Goal: Task Accomplishment & Management: Complete application form

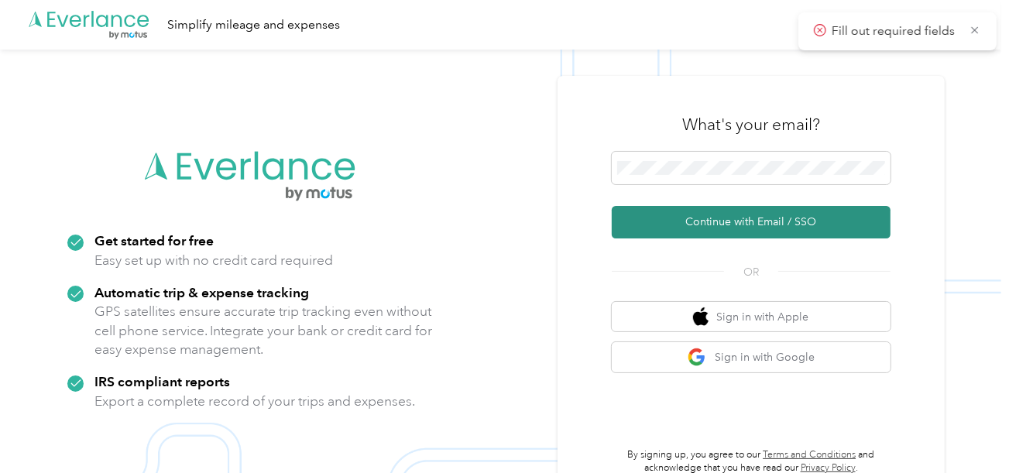
click at [688, 211] on button "Continue with Email / SSO" at bounding box center [751, 222] width 279 height 33
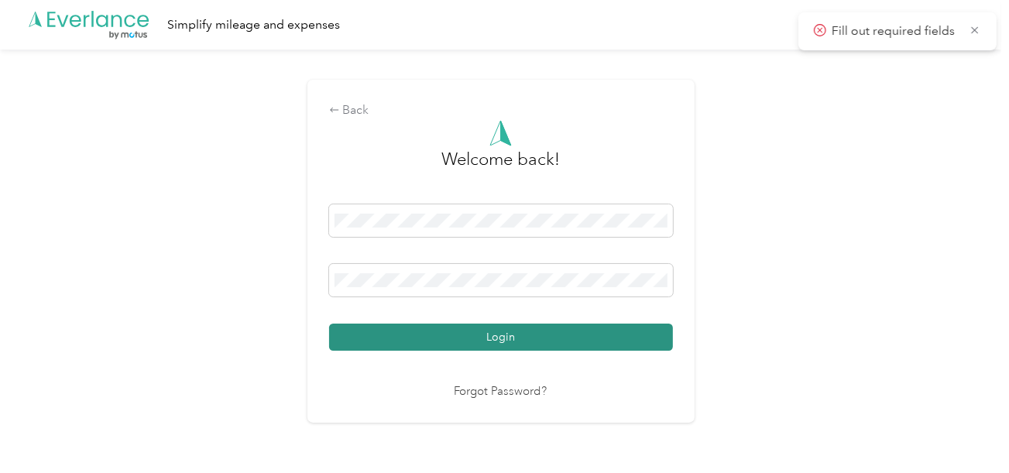
click at [469, 345] on button "Login" at bounding box center [501, 337] width 344 height 27
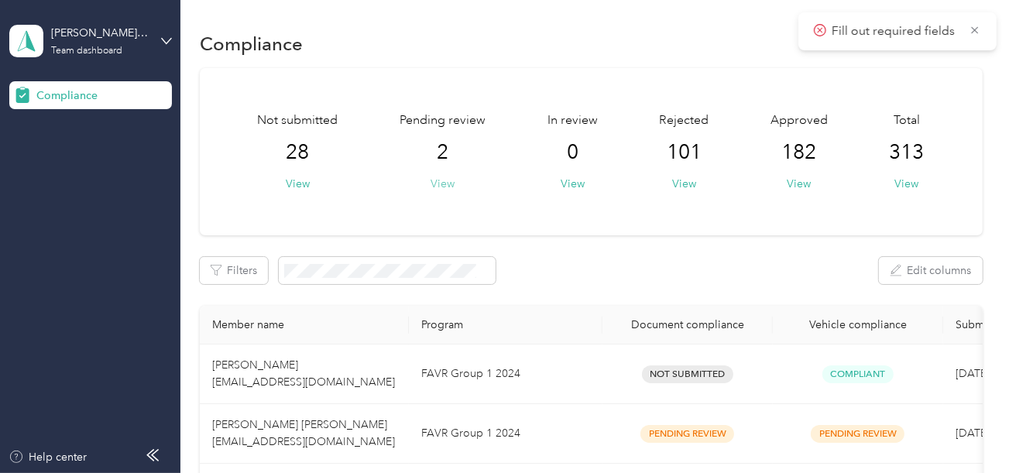
click at [445, 185] on button "View" at bounding box center [443, 184] width 24 height 16
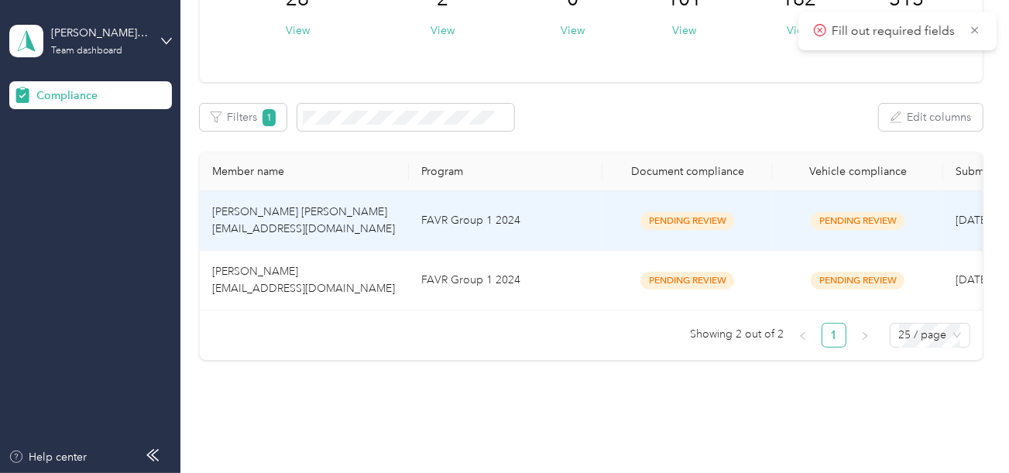
scroll to position [155, 0]
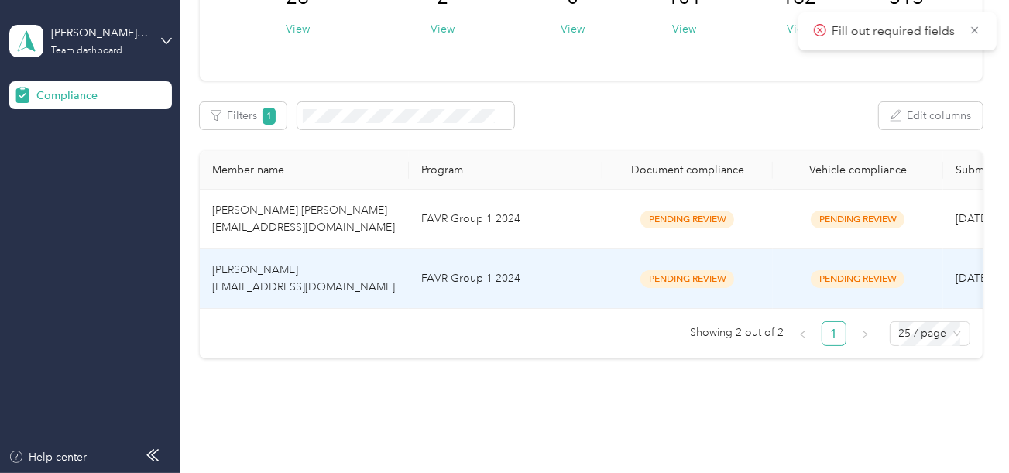
click at [517, 274] on td "FAVR Group 1 2024" at bounding box center [506, 279] width 194 height 60
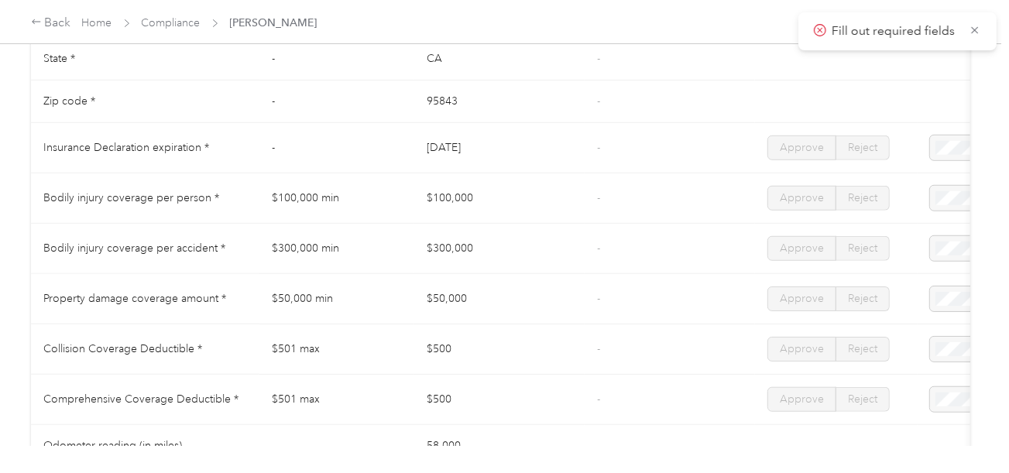
scroll to position [852, 0]
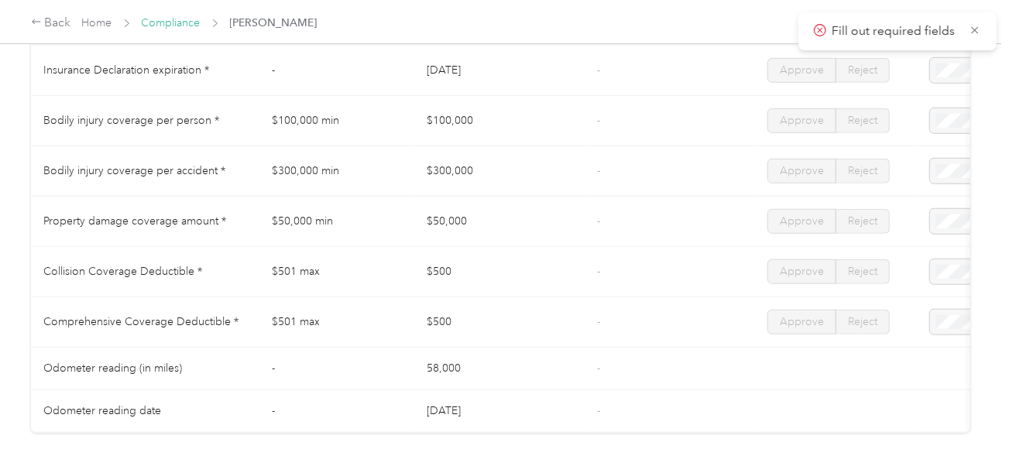
click at [176, 24] on link "Compliance" at bounding box center [171, 22] width 59 height 13
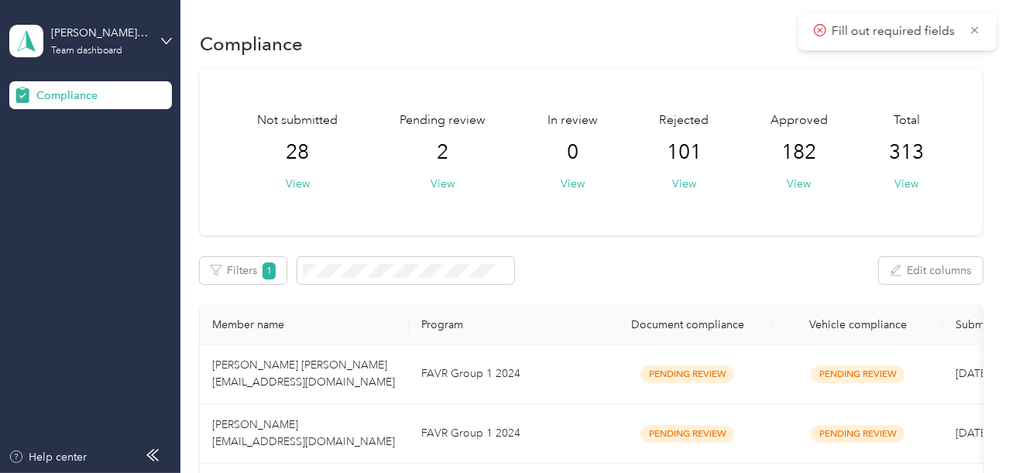
scroll to position [211, 0]
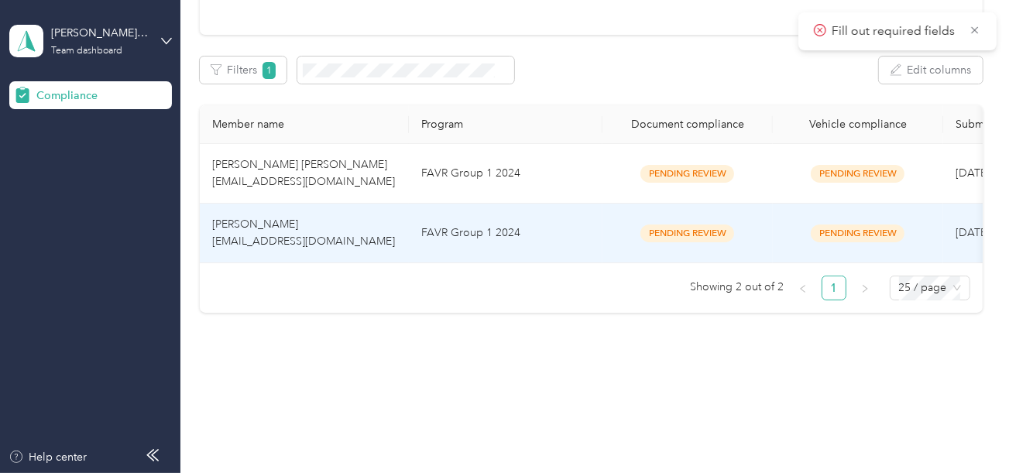
click at [509, 214] on td "FAVR Group 1 2024" at bounding box center [506, 234] width 194 height 60
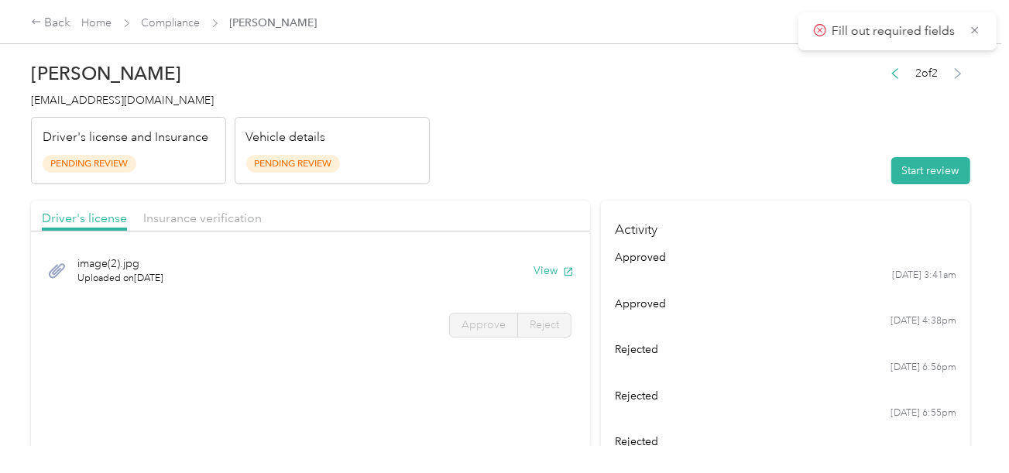
click at [626, 128] on header "[PERSON_NAME] [EMAIL_ADDRESS][DOMAIN_NAME] Driver's license and Insurance Pendi…" at bounding box center [500, 119] width 939 height 130
click at [919, 160] on button "Start review" at bounding box center [930, 170] width 79 height 27
click at [657, 157] on header "[PERSON_NAME] [EMAIL_ADDRESS][DOMAIN_NAME] Driver's license and Insurance Pendi…" at bounding box center [500, 119] width 939 height 130
click at [563, 269] on icon "button" at bounding box center [568, 271] width 11 height 11
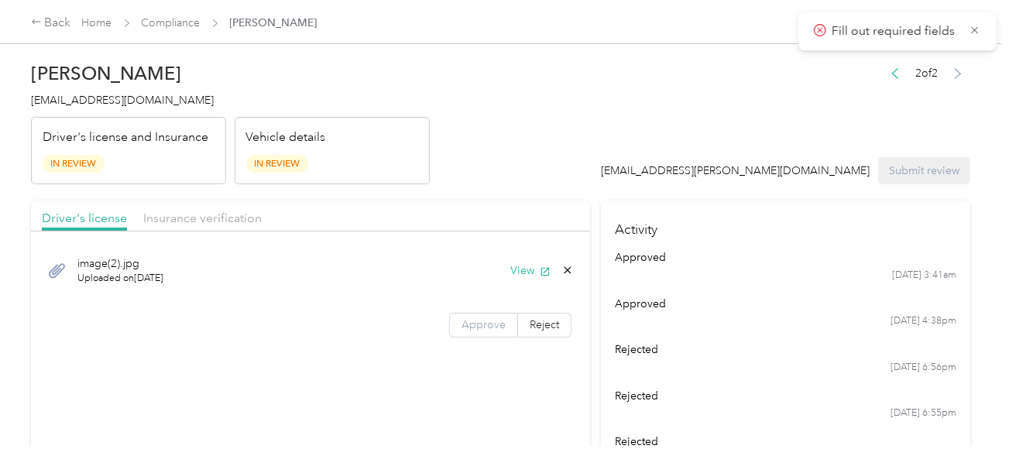
drag, startPoint x: 504, startPoint y: 311, endPoint x: 487, endPoint y: 320, distance: 19.0
click at [504, 313] on label "Approve" at bounding box center [483, 325] width 69 height 25
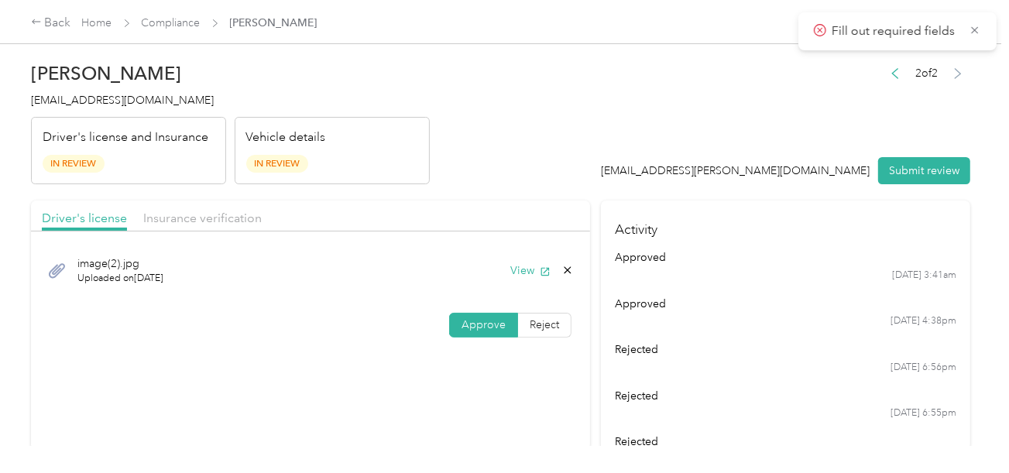
click at [486, 321] on span "Approve" at bounding box center [484, 324] width 44 height 13
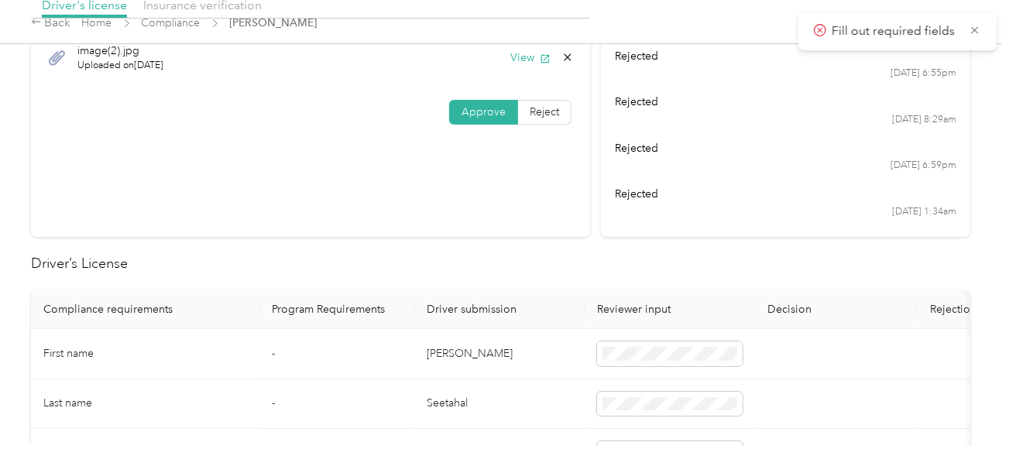
scroll to position [386, 0]
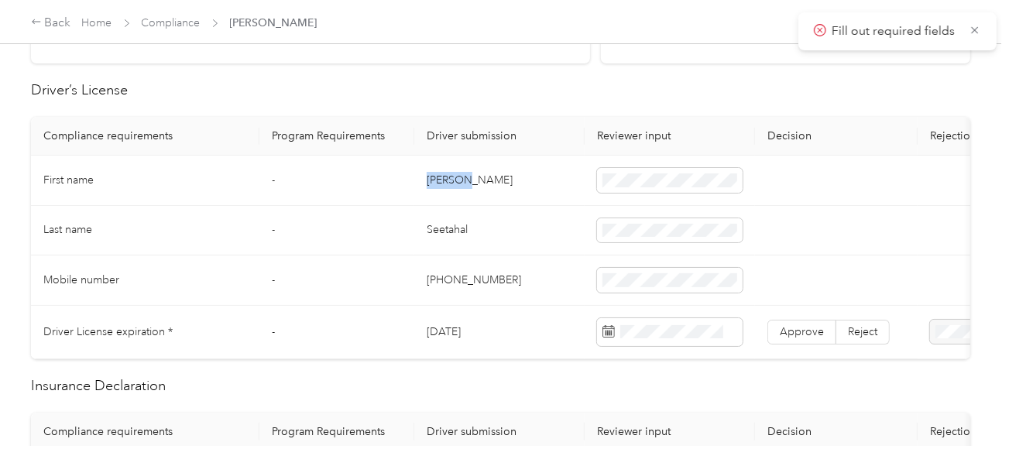
copy td "[PERSON_NAME]"
drag, startPoint x: 430, startPoint y: 175, endPoint x: 502, endPoint y: 176, distance: 72.0
click at [499, 176] on td "[PERSON_NAME]" at bounding box center [499, 181] width 170 height 50
click at [438, 231] on td "Seetahal" at bounding box center [499, 231] width 170 height 50
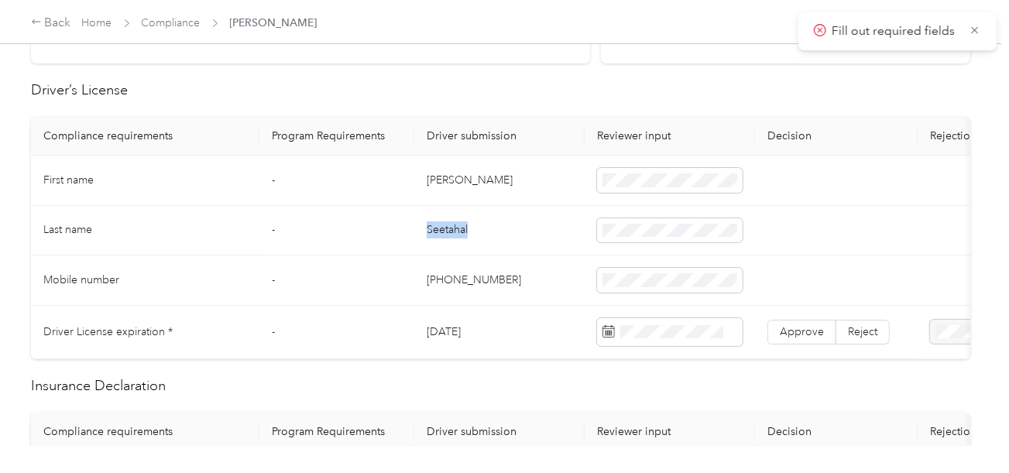
copy td "Seetahal"
click at [438, 231] on td "Seetahal" at bounding box center [499, 231] width 170 height 50
drag, startPoint x: 548, startPoint y: 255, endPoint x: 602, endPoint y: 261, distance: 54.6
click at [554, 257] on td "[PHONE_NUMBER]" at bounding box center [499, 281] width 170 height 50
click at [653, 321] on span at bounding box center [670, 332] width 146 height 28
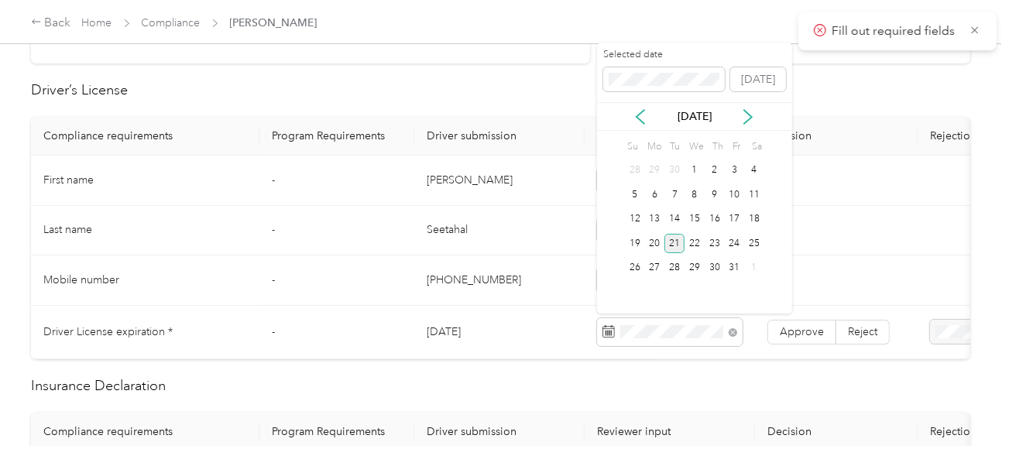
click at [670, 245] on div "21" at bounding box center [674, 243] width 20 height 19
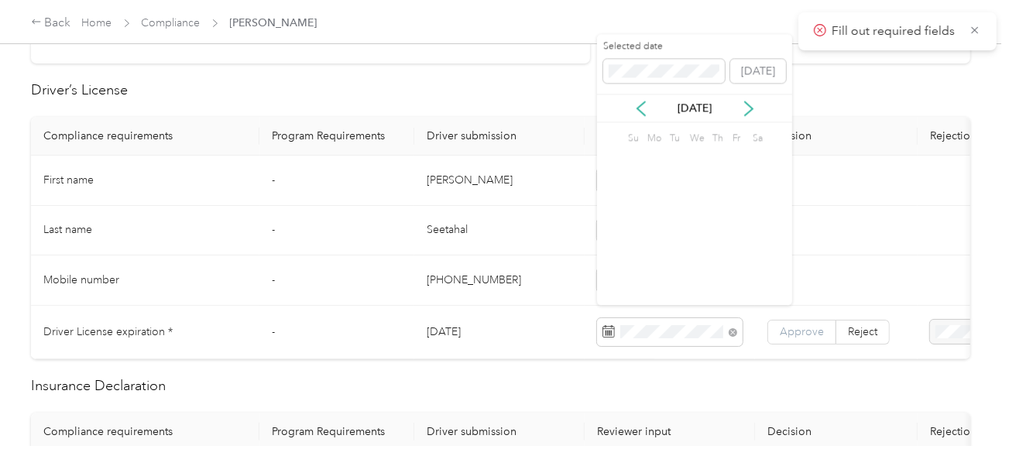
click at [800, 331] on span "Approve" at bounding box center [802, 331] width 44 height 13
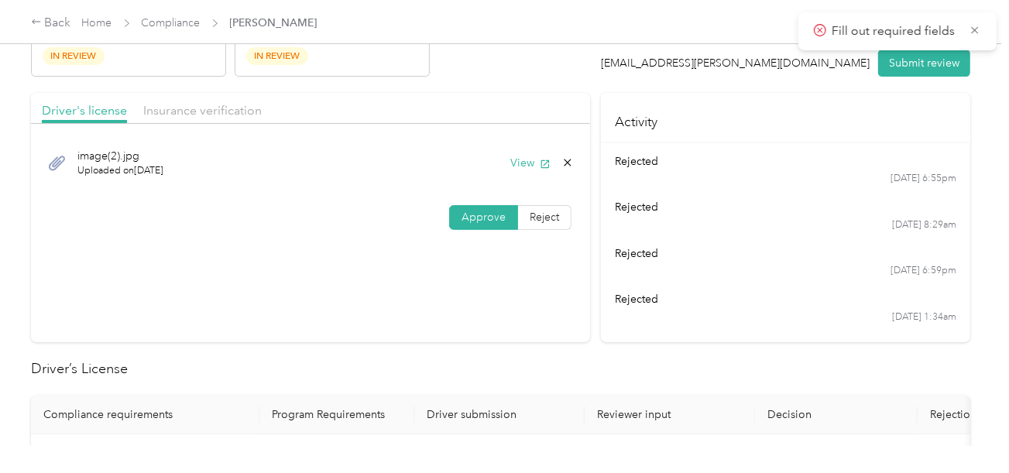
scroll to position [0, 0]
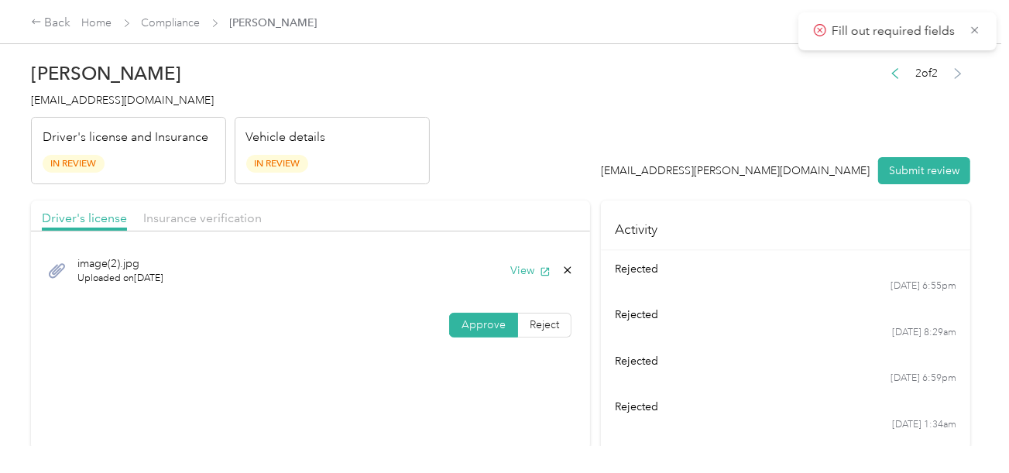
click at [231, 207] on div "Driver's license Insurance verification" at bounding box center [310, 216] width 559 height 31
click at [244, 215] on span "Insurance verification" at bounding box center [202, 218] width 118 height 15
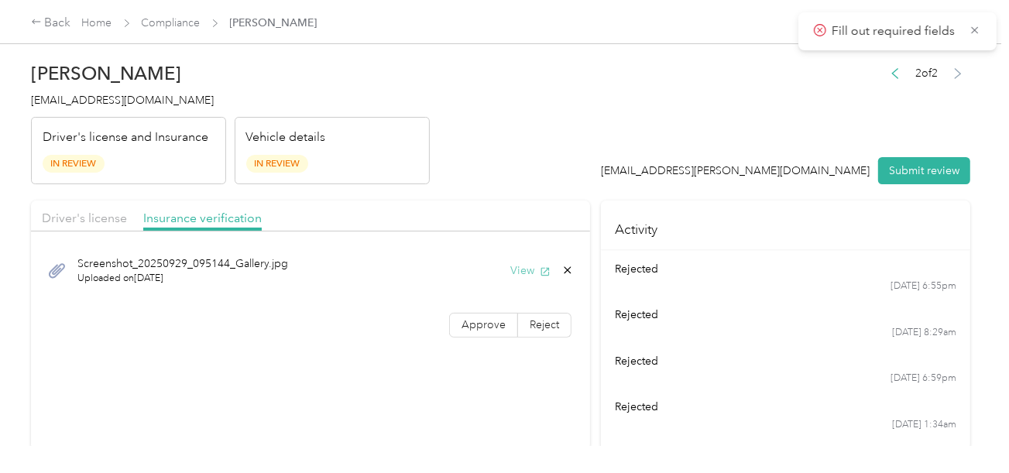
click at [520, 266] on button "View" at bounding box center [530, 271] width 40 height 16
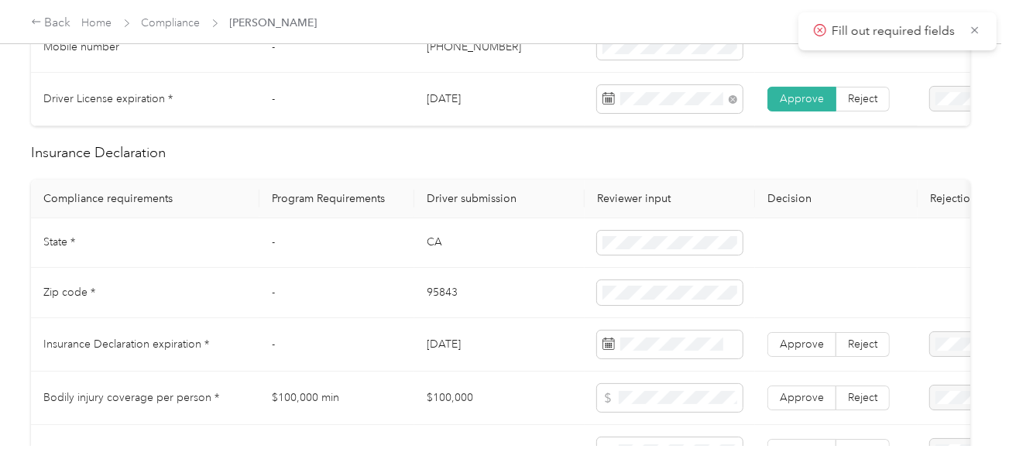
click at [430, 259] on td "CA" at bounding box center [499, 243] width 170 height 50
copy td "CA"
click at [430, 259] on td "CA" at bounding box center [499, 243] width 170 height 50
click at [438, 300] on td "95843" at bounding box center [499, 293] width 170 height 50
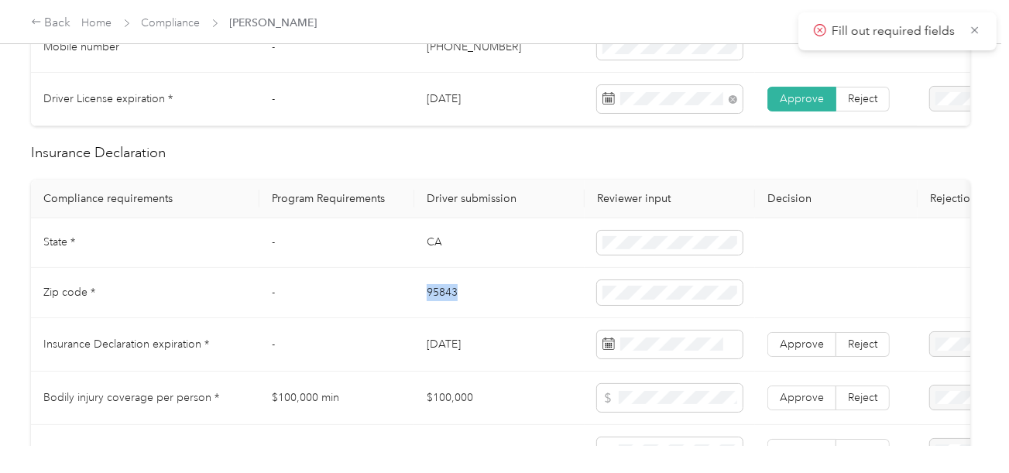
click at [438, 300] on td "95843" at bounding box center [499, 293] width 170 height 50
copy td "95843"
drag, startPoint x: 514, startPoint y: 321, endPoint x: 691, endPoint y: 341, distance: 177.7
click at [514, 318] on td "95843" at bounding box center [499, 293] width 170 height 50
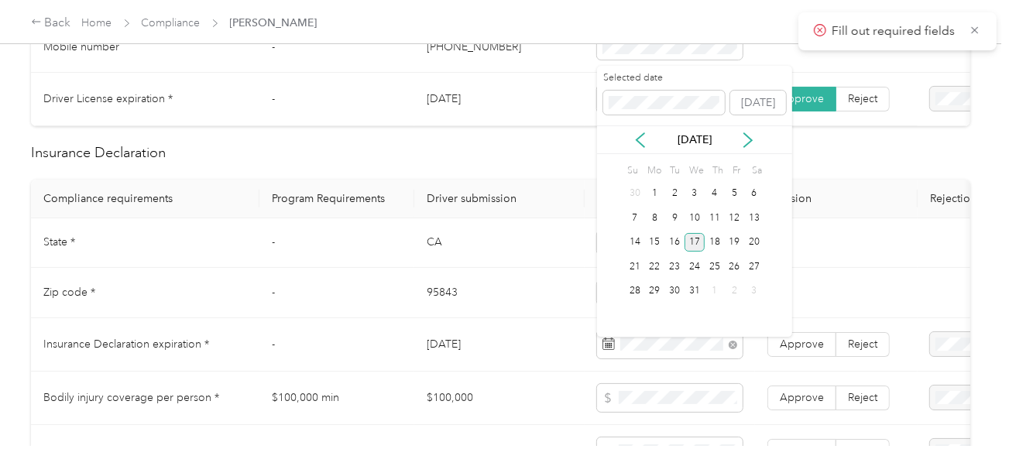
click at [692, 250] on div "17" at bounding box center [695, 242] width 20 height 19
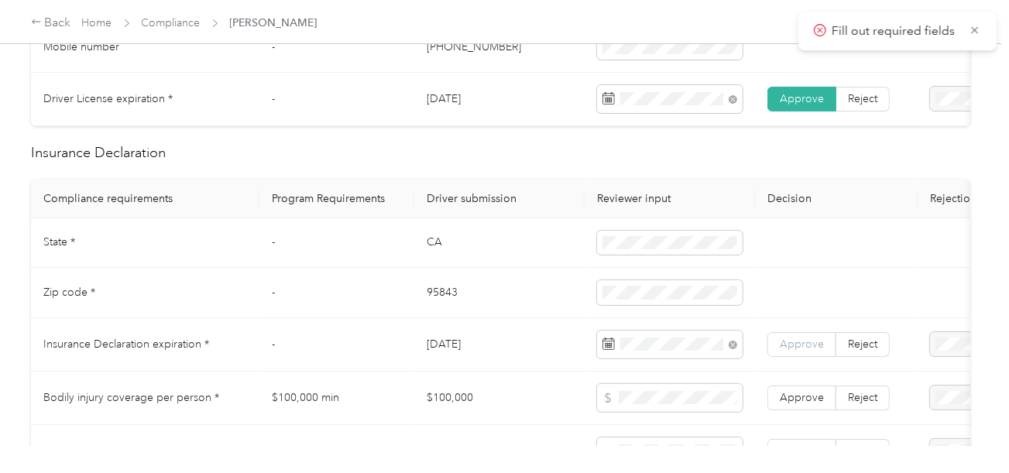
click at [805, 351] on span "Approve" at bounding box center [802, 344] width 44 height 13
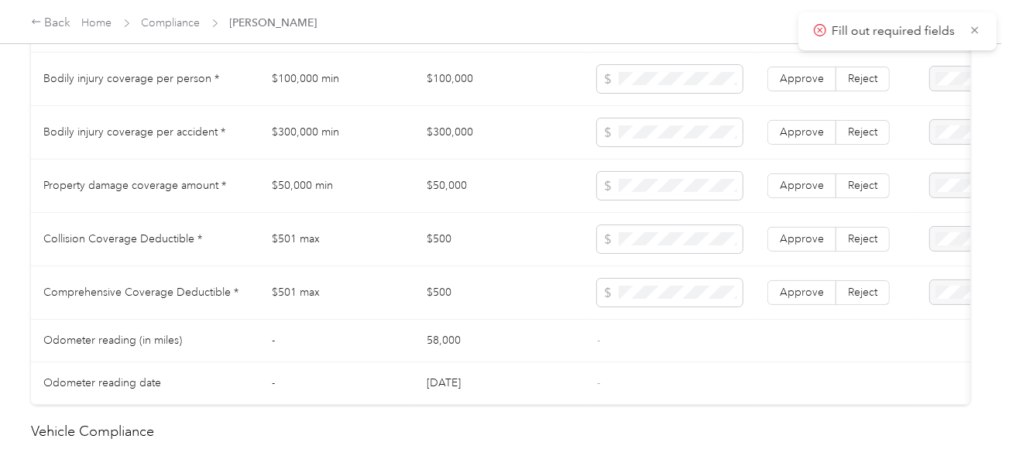
scroll to position [1239, 0]
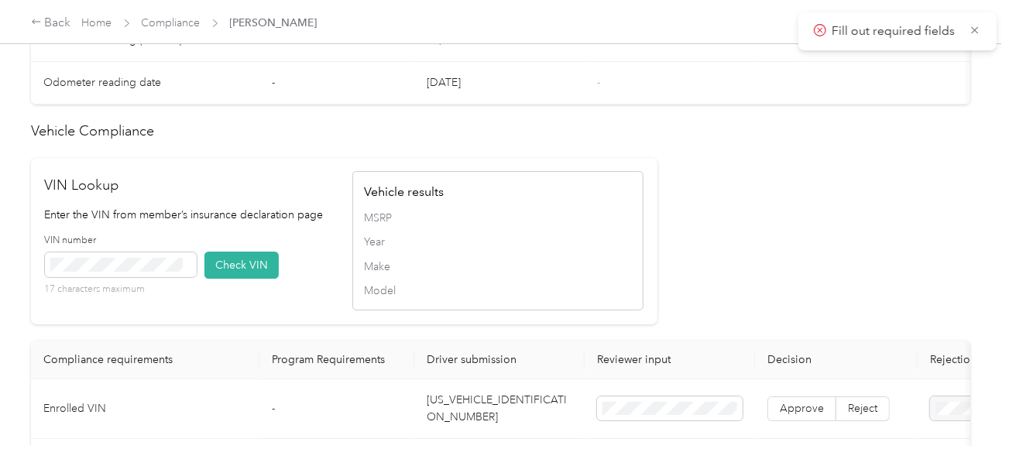
click at [468, 414] on td "[US_VEHICLE_IDENTIFICATION_NUMBER]" at bounding box center [499, 409] width 170 height 60
copy td "[US_VEHICLE_IDENTIFICATION_NUMBER]"
drag, startPoint x: 235, startPoint y: 287, endPoint x: 383, endPoint y: 299, distance: 147.6
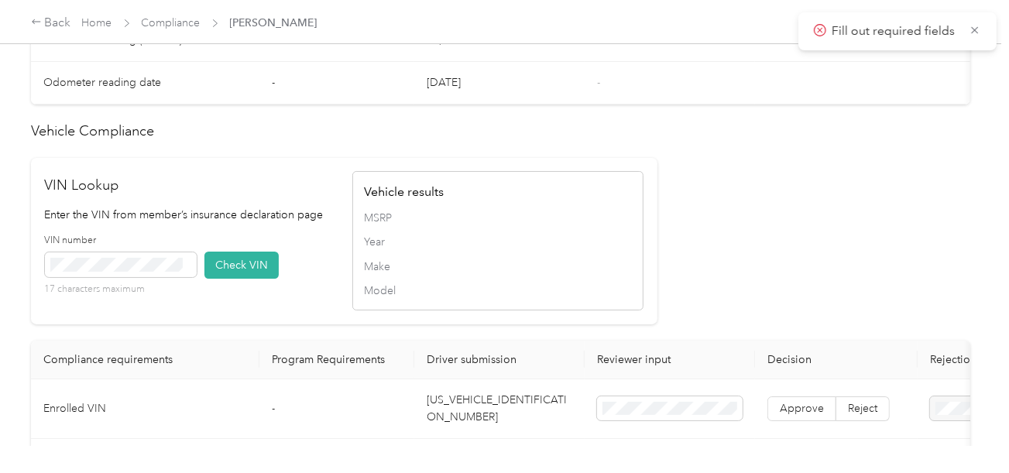
click at [238, 279] on button "Check VIN" at bounding box center [241, 265] width 74 height 27
drag, startPoint x: 77, startPoint y: 271, endPoint x: 103, endPoint y: 272, distance: 26.3
click at [77, 271] on span at bounding box center [121, 264] width 152 height 25
drag, startPoint x: 107, startPoint y: 274, endPoint x: 117, endPoint y: 274, distance: 10.1
click at [108, 274] on span at bounding box center [121, 264] width 152 height 25
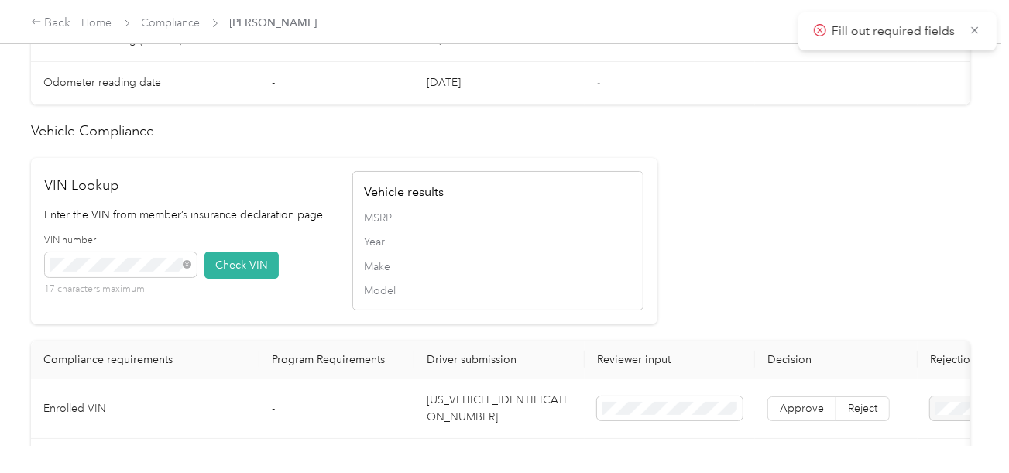
drag, startPoint x: 232, startPoint y: 284, endPoint x: 475, endPoint y: 285, distance: 243.2
click at [235, 279] on button "Check VIN" at bounding box center [241, 265] width 74 height 27
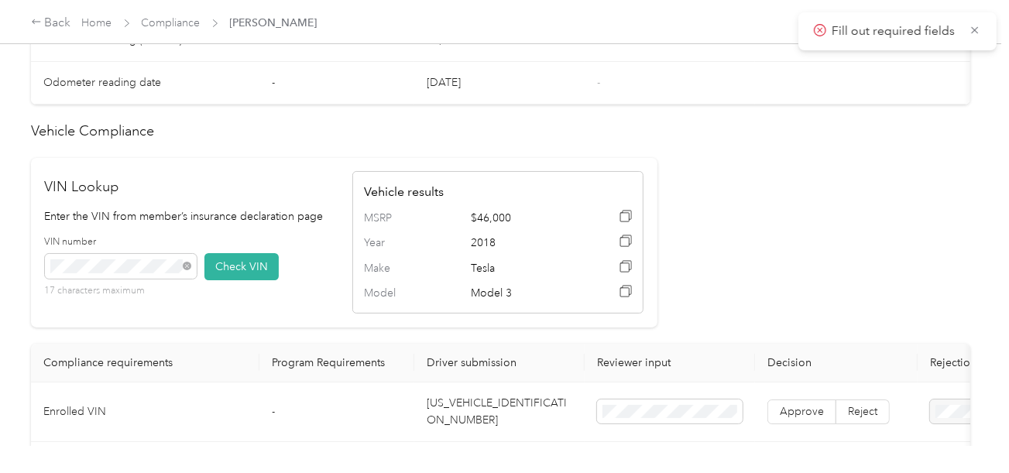
scroll to position [1316, 0]
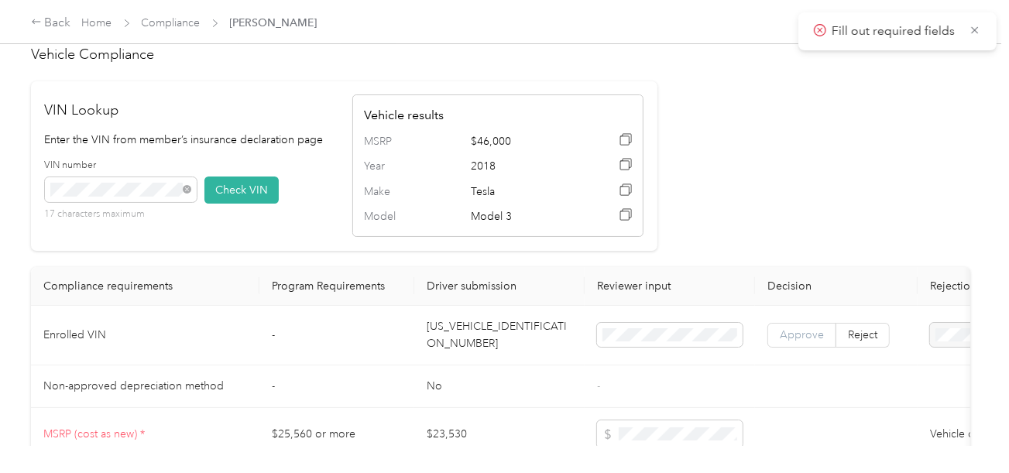
click at [810, 348] on label "Approve" at bounding box center [801, 335] width 69 height 25
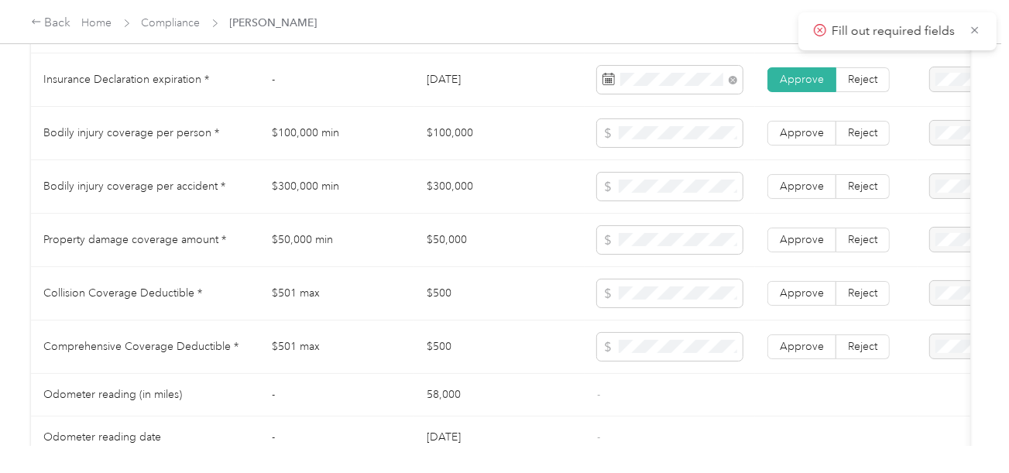
scroll to position [852, 0]
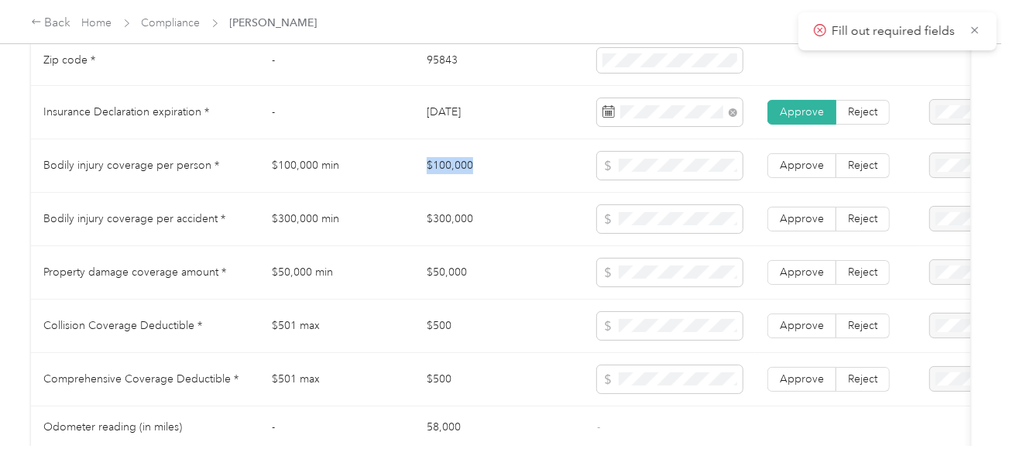
drag, startPoint x: 420, startPoint y: 168, endPoint x: 546, endPoint y: 170, distance: 126.2
click at [512, 168] on td "$100,000" at bounding box center [499, 165] width 170 height 53
copy td "$300,000"
drag, startPoint x: 417, startPoint y: 220, endPoint x: 520, endPoint y: 219, distance: 103.0
click at [516, 220] on td "$300,000" at bounding box center [499, 219] width 170 height 53
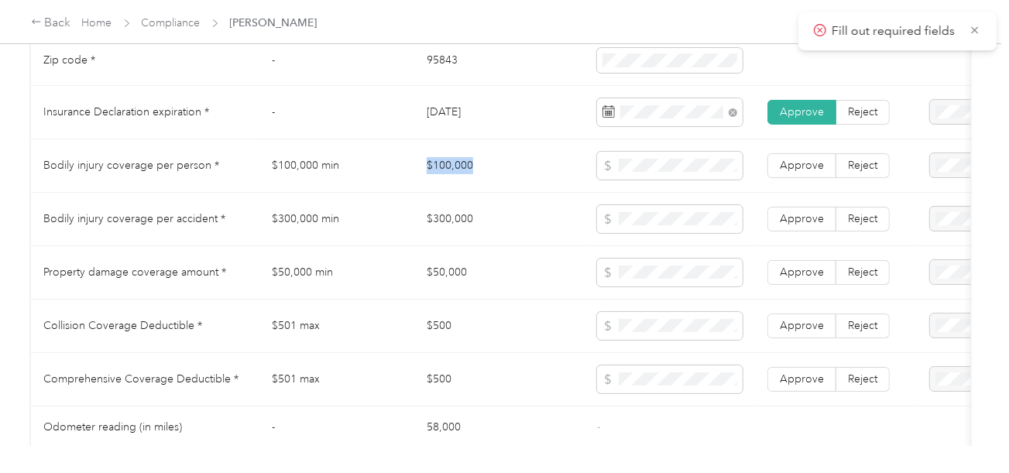
copy td "$100,000"
drag, startPoint x: 441, startPoint y: 162, endPoint x: 603, endPoint y: 224, distance: 173.3
click at [479, 161] on td "$100,000" at bounding box center [499, 165] width 170 height 53
click at [656, 180] on span at bounding box center [670, 166] width 146 height 28
drag, startPoint x: 657, startPoint y: 180, endPoint x: 582, endPoint y: 170, distance: 75.8
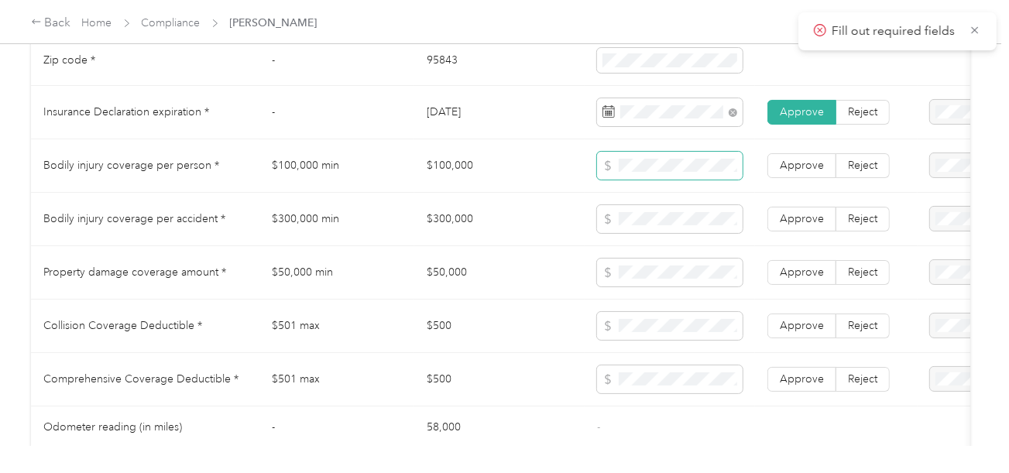
click at [582, 170] on tr "Bodily injury coverage per person * $100,000 min $100,000 Approve Reject" at bounding box center [577, 165] width 1092 height 53
drag, startPoint x: 796, startPoint y: 175, endPoint x: 790, endPoint y: 222, distance: 47.6
click at [796, 172] on span "Approve" at bounding box center [802, 165] width 44 height 13
drag, startPoint x: 792, startPoint y: 226, endPoint x: 807, endPoint y: 256, distance: 32.9
click at [793, 225] on span "Approve" at bounding box center [802, 218] width 44 height 13
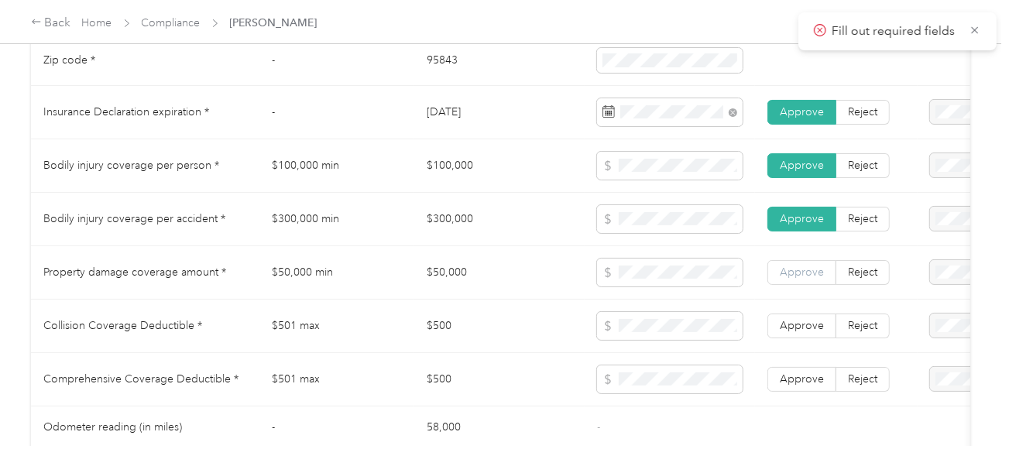
click at [807, 276] on span "Approve" at bounding box center [802, 272] width 44 height 13
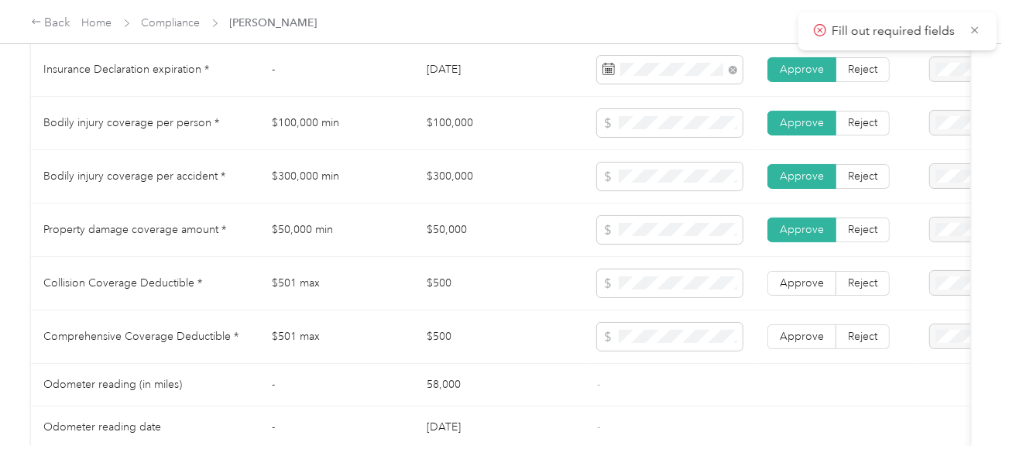
scroll to position [929, 0]
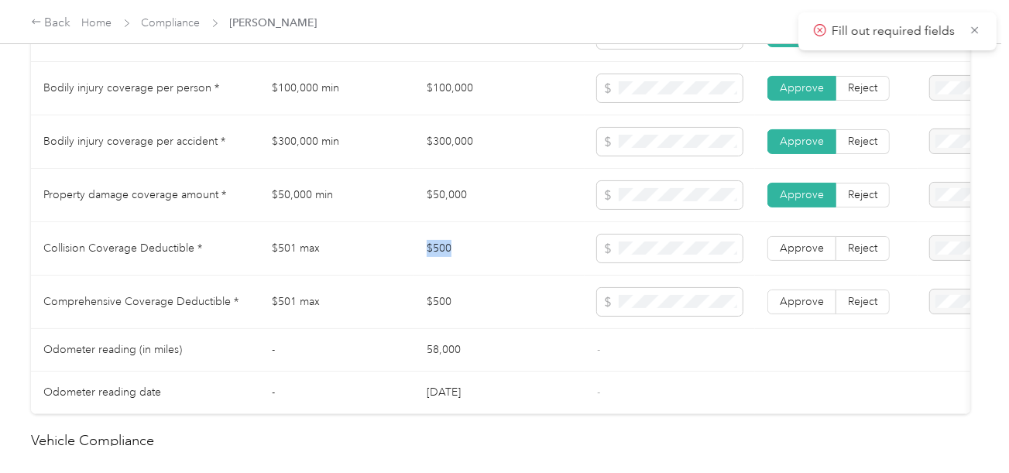
copy tr "$500"
drag, startPoint x: 407, startPoint y: 263, endPoint x: 601, endPoint y: 252, distance: 194.7
click at [512, 242] on tr "Collision Coverage Deductible * $501 max $500 Approve Reject" at bounding box center [577, 248] width 1092 height 53
click at [802, 308] on span "Approve" at bounding box center [802, 301] width 44 height 13
click at [802, 269] on td "Approve Reject" at bounding box center [836, 248] width 163 height 53
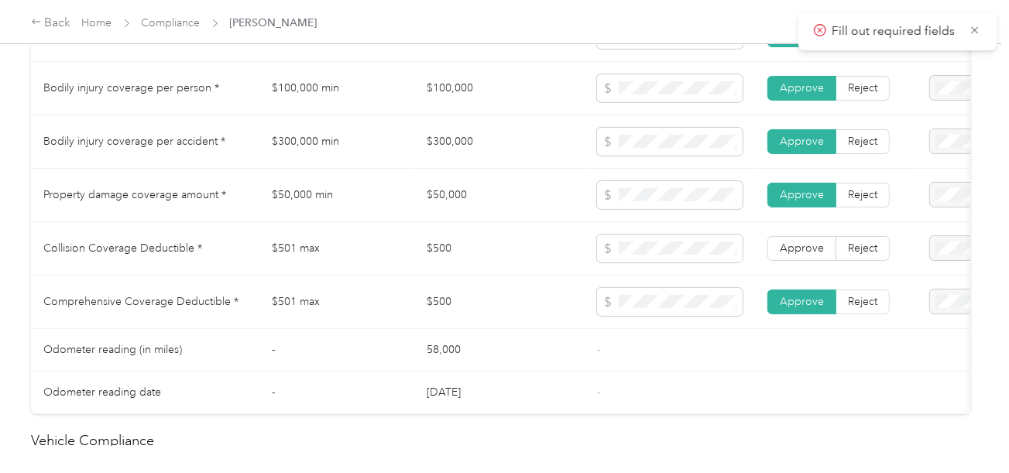
click at [803, 269] on td "Approve Reject" at bounding box center [836, 248] width 163 height 53
click at [802, 261] on label "Approve" at bounding box center [801, 248] width 69 height 25
click at [802, 255] on span "Approve" at bounding box center [802, 248] width 44 height 13
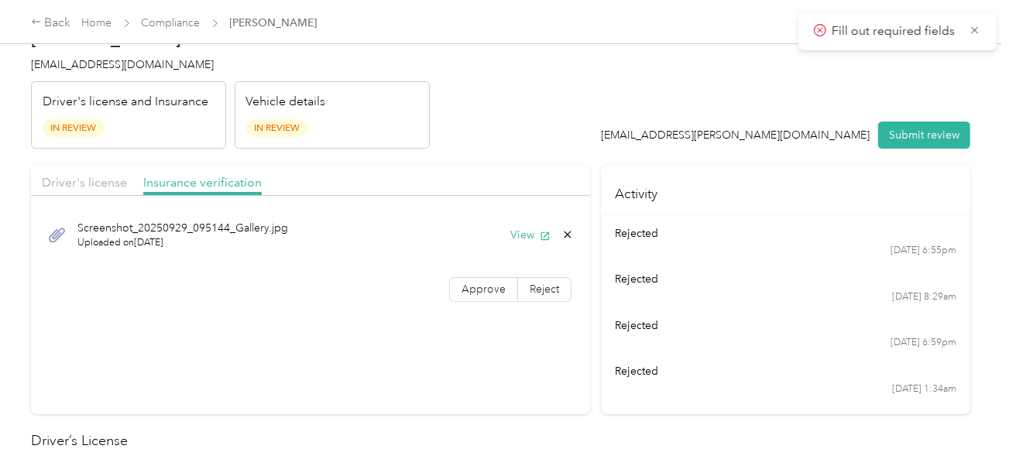
scroll to position [0, 0]
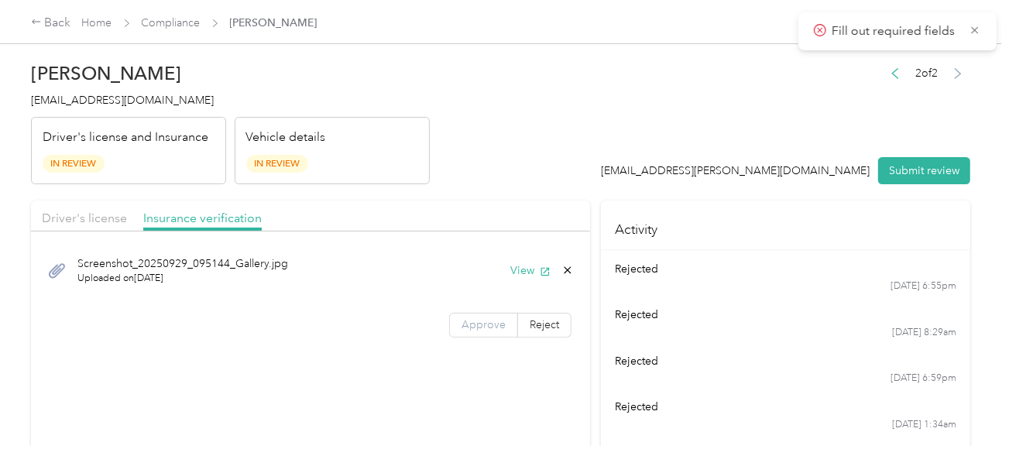
click at [479, 333] on label "Approve" at bounding box center [483, 325] width 69 height 25
click at [479, 322] on span "Approve" at bounding box center [484, 324] width 44 height 13
drag, startPoint x: 567, startPoint y: 206, endPoint x: 663, endPoint y: 199, distance: 96.3
click at [576, 204] on div "Driver's license Insurance verification" at bounding box center [310, 216] width 559 height 31
click at [976, 166] on div "[PERSON_NAME] [EMAIL_ADDRESS][DOMAIN_NAME] Driver's license and Insurance In Re…" at bounding box center [500, 223] width 1001 height 446
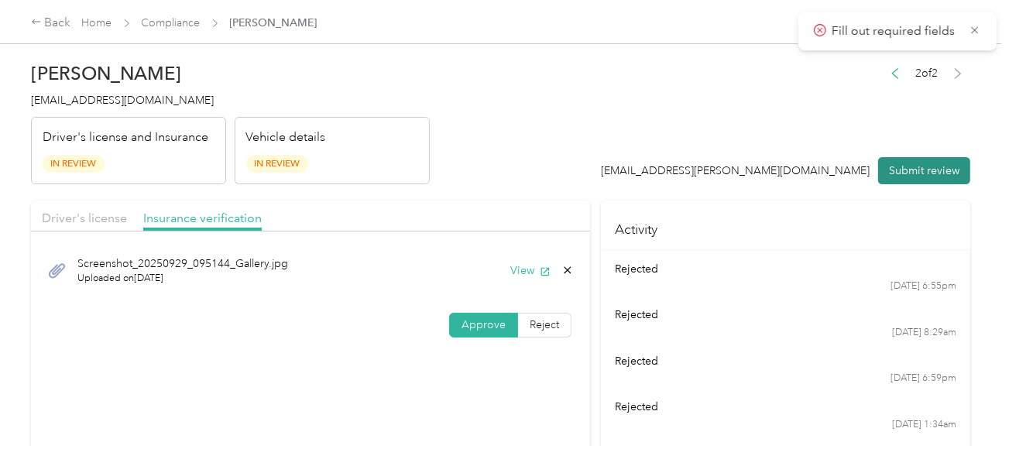
click at [939, 170] on button "Submit review" at bounding box center [924, 170] width 92 height 27
drag, startPoint x: 640, startPoint y: 120, endPoint x: 178, endPoint y: 120, distance: 462.3
click at [636, 120] on header "[PERSON_NAME] [EMAIL_ADDRESS][DOMAIN_NAME] Driver's license and Insurance In Re…" at bounding box center [500, 119] width 939 height 130
click at [57, 105] on span "[EMAIL_ADDRESS][DOMAIN_NAME]" at bounding box center [122, 100] width 183 height 13
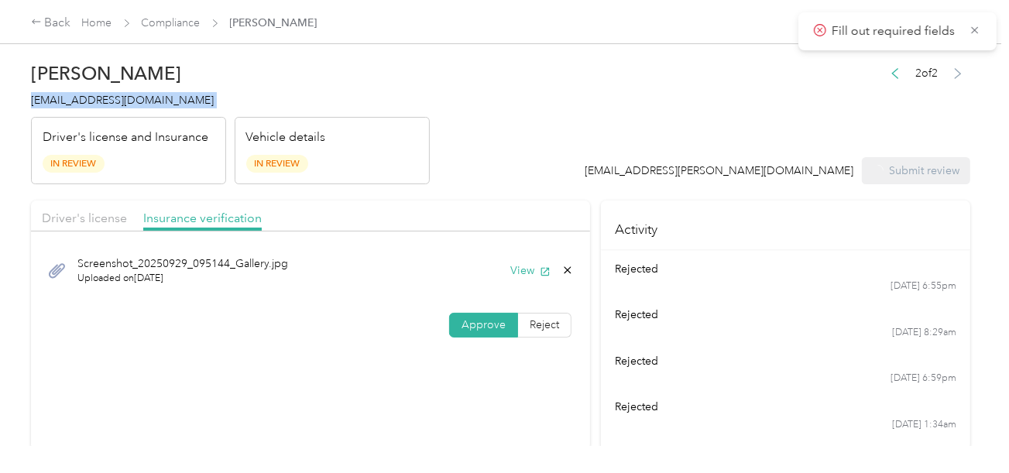
click at [57, 105] on span "[EMAIL_ADDRESS][DOMAIN_NAME]" at bounding box center [122, 100] width 183 height 13
copy span "[EMAIL_ADDRESS][DOMAIN_NAME]"
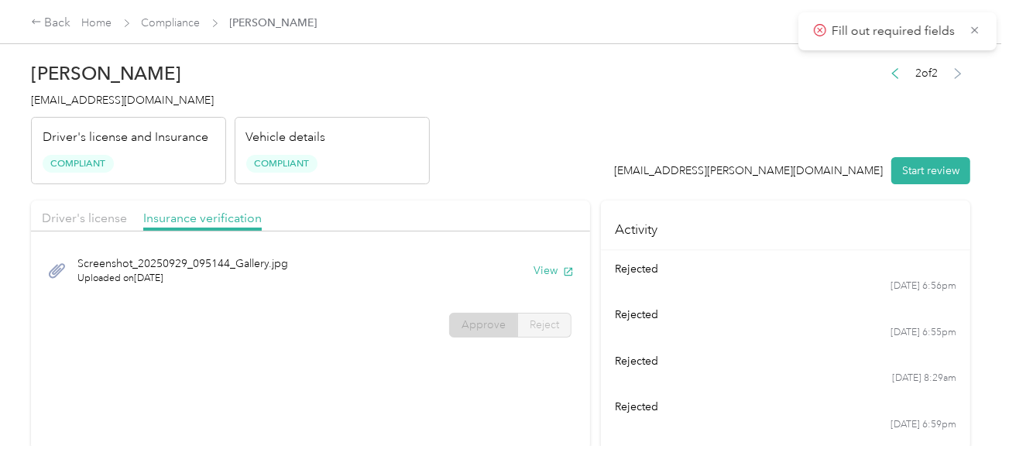
click at [393, 156] on div "Vehicle details Compliant" at bounding box center [332, 151] width 195 height 68
click at [173, 28] on link "Compliance" at bounding box center [171, 22] width 59 height 13
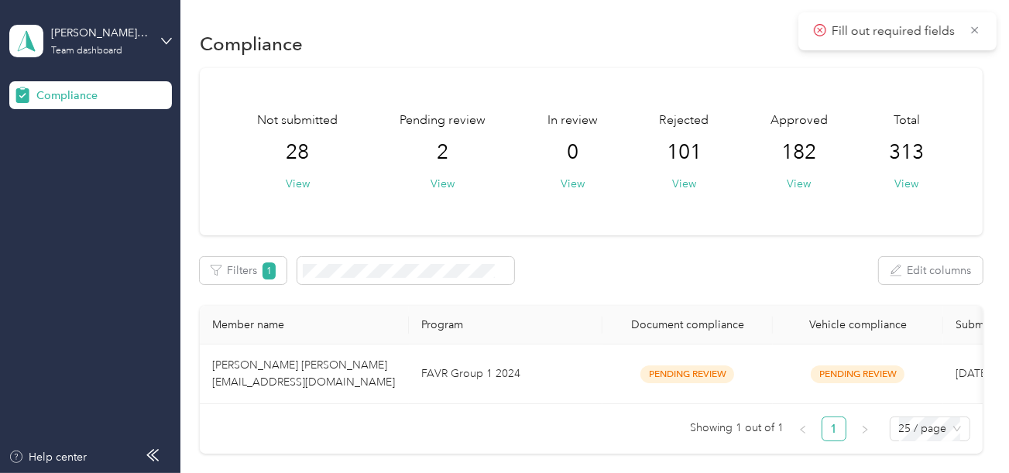
click at [730, 115] on div "Not submitted 28 View Pending review 2 View In review 0 View Rejected 101 View …" at bounding box center [591, 152] width 729 height 81
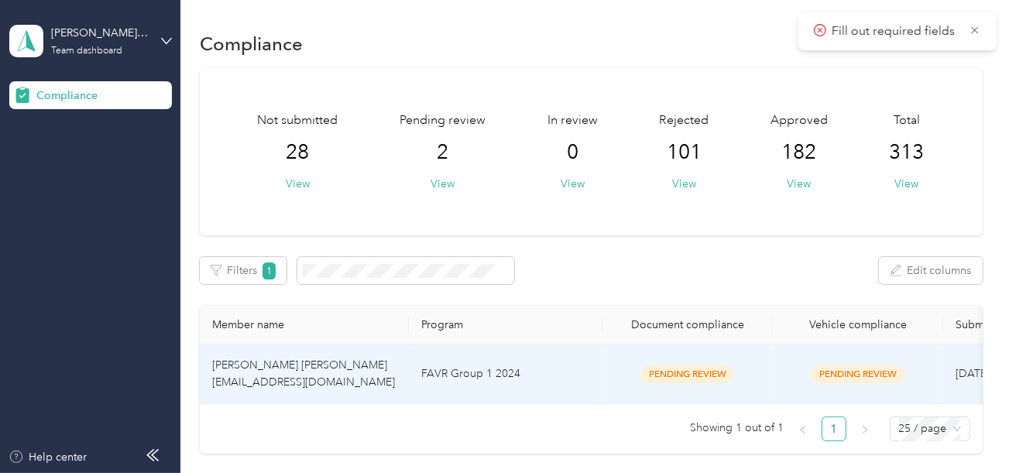
click at [520, 377] on td "FAVR Group 1 2024" at bounding box center [506, 375] width 194 height 60
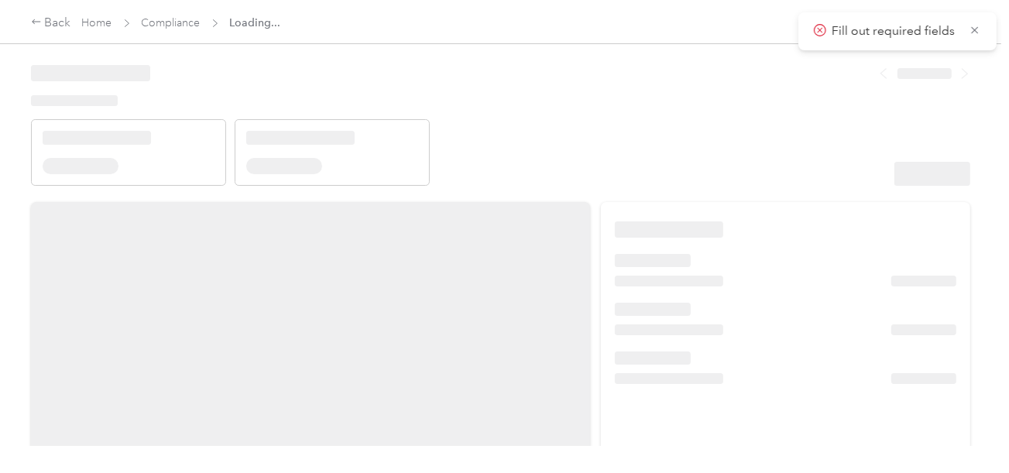
drag, startPoint x: 661, startPoint y: 140, endPoint x: 781, endPoint y: 143, distance: 119.3
click at [662, 139] on header at bounding box center [500, 120] width 939 height 132
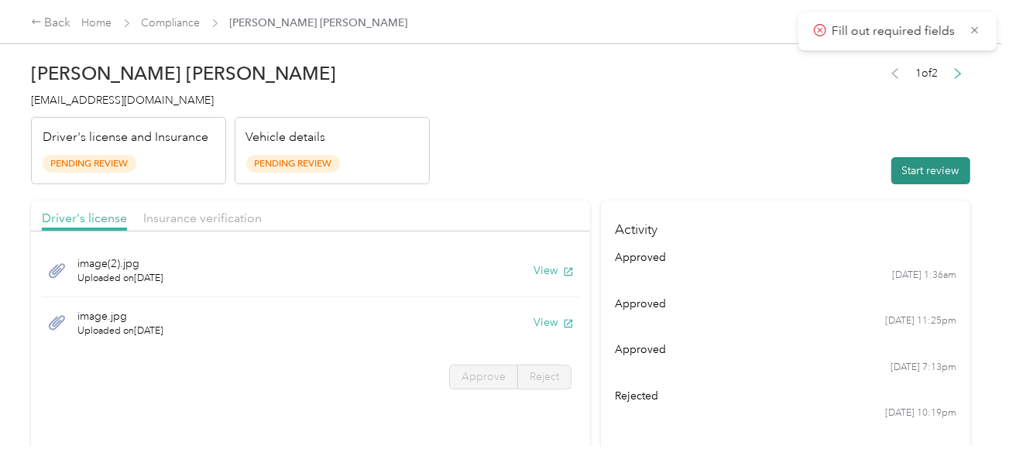
click at [925, 157] on button "Start review" at bounding box center [930, 170] width 79 height 27
click at [657, 118] on header "[PERSON_NAME] [PERSON_NAME] [EMAIL_ADDRESS][DOMAIN_NAME] Driver's license and I…" at bounding box center [500, 119] width 939 height 130
click at [594, 145] on header "[PERSON_NAME] [PERSON_NAME] [EMAIL_ADDRESS][DOMAIN_NAME] Driver's license and I…" at bounding box center [500, 119] width 939 height 130
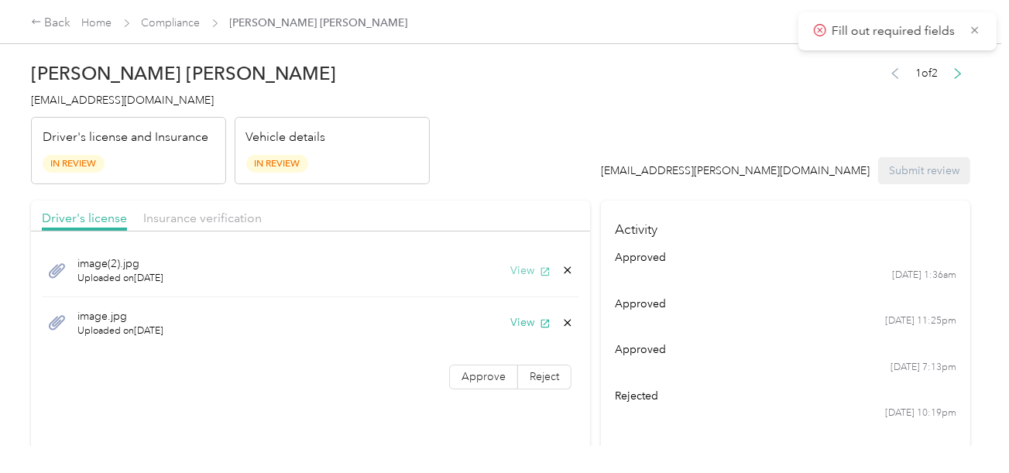
click at [530, 269] on button "View" at bounding box center [530, 271] width 40 height 16
click at [526, 324] on button "View" at bounding box center [530, 322] width 40 height 16
click at [564, 331] on div "image.jpg Uploaded on [DATE] View" at bounding box center [310, 323] width 537 height 52
drag, startPoint x: 565, startPoint y: 321, endPoint x: 558, endPoint y: 326, distance: 8.4
click at [565, 322] on icon at bounding box center [568, 322] width 7 height 7
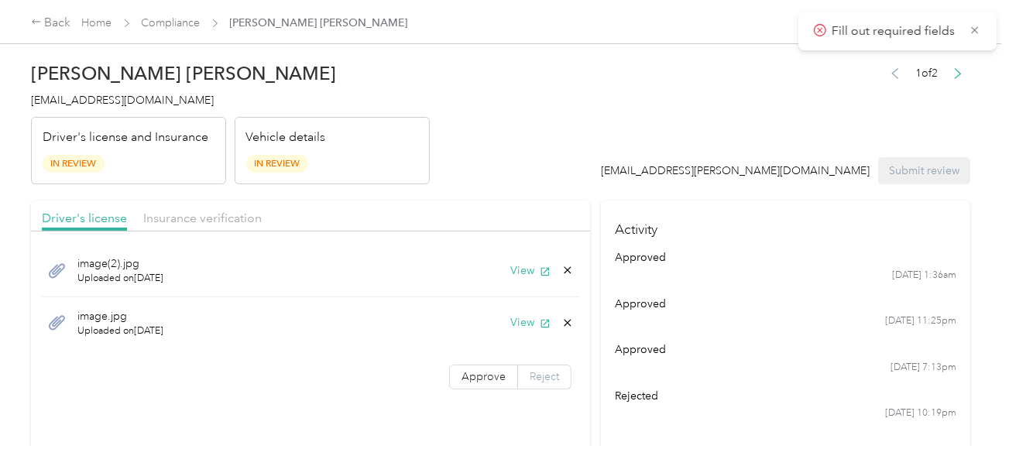
drag, startPoint x: 532, startPoint y: 331, endPoint x: 520, endPoint y: 328, distance: 12.8
click at [531, 331] on button "Yes" at bounding box center [527, 333] width 30 height 25
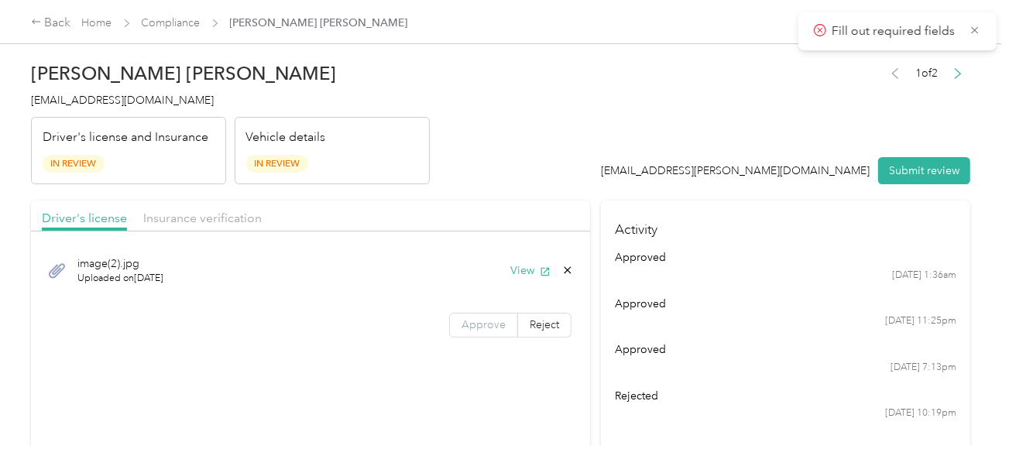
click at [506, 324] on label "Approve" at bounding box center [483, 325] width 69 height 25
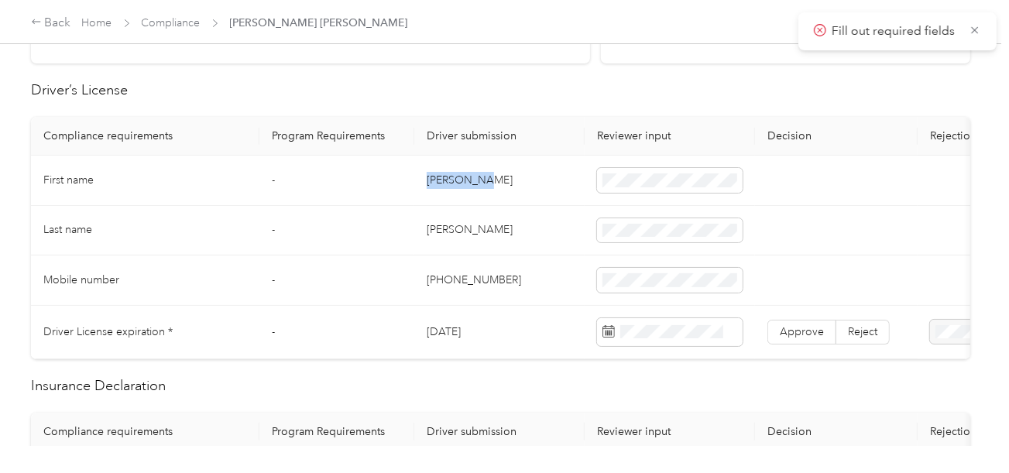
copy td "[PERSON_NAME]"
drag, startPoint x: 414, startPoint y: 185, endPoint x: 609, endPoint y: 169, distance: 196.6
click at [501, 171] on td "[PERSON_NAME]" at bounding box center [499, 181] width 170 height 50
click at [624, 169] on span at bounding box center [670, 180] width 146 height 25
click at [451, 228] on td "[PERSON_NAME]" at bounding box center [499, 231] width 170 height 50
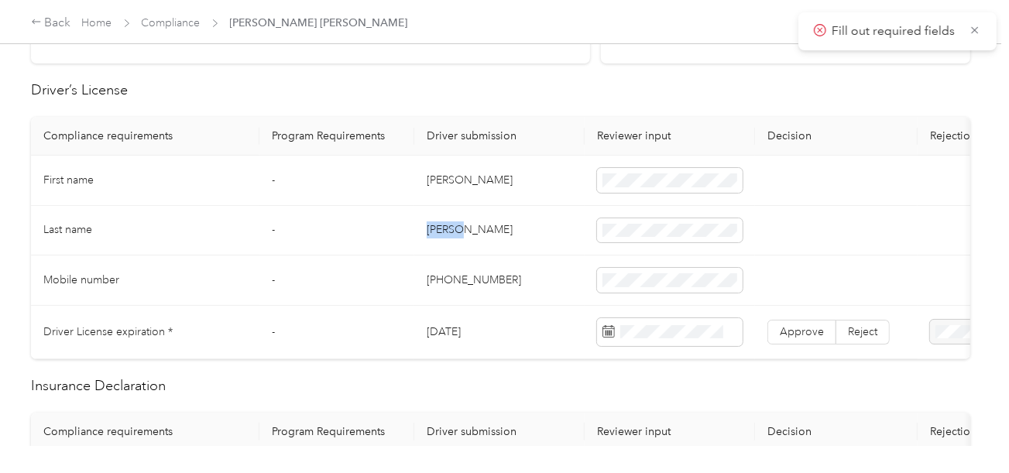
click at [451, 228] on td "[PERSON_NAME]" at bounding box center [499, 231] width 170 height 50
drag, startPoint x: 492, startPoint y: 272, endPoint x: 967, endPoint y: 304, distance: 476.6
click at [499, 277] on td "[PHONE_NUMBER]" at bounding box center [499, 281] width 170 height 50
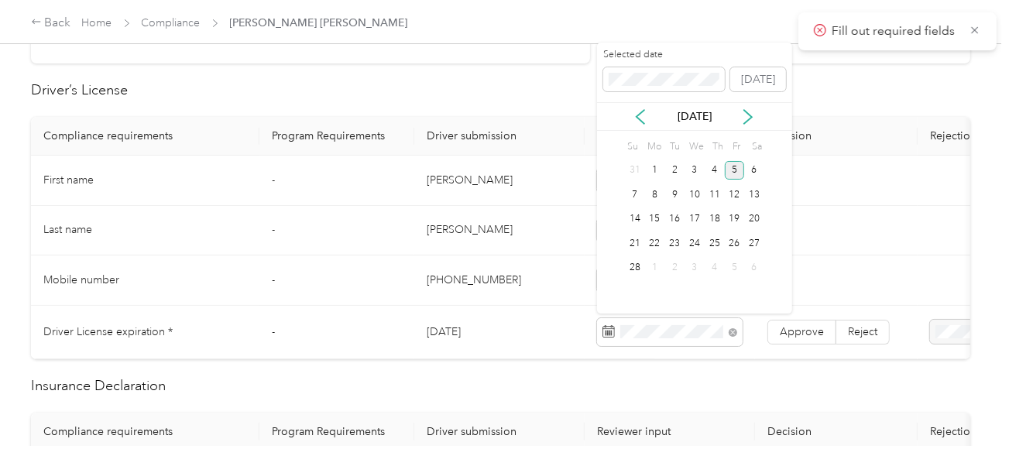
click at [732, 171] on div "5" at bounding box center [735, 170] width 20 height 19
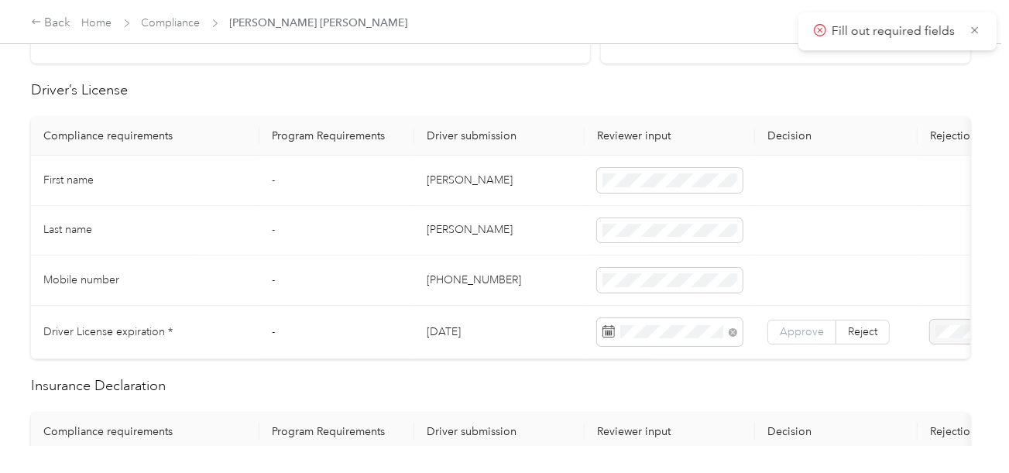
click at [787, 331] on span "Approve" at bounding box center [802, 331] width 44 height 13
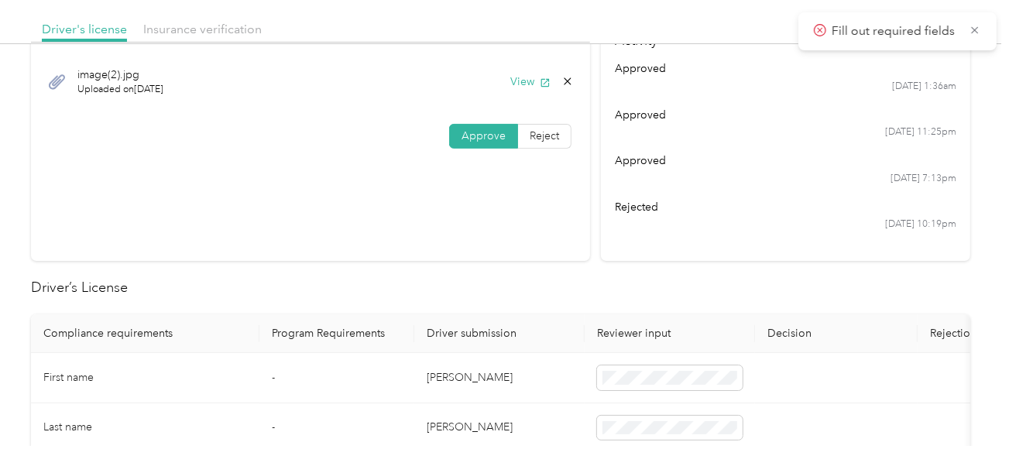
scroll to position [77, 0]
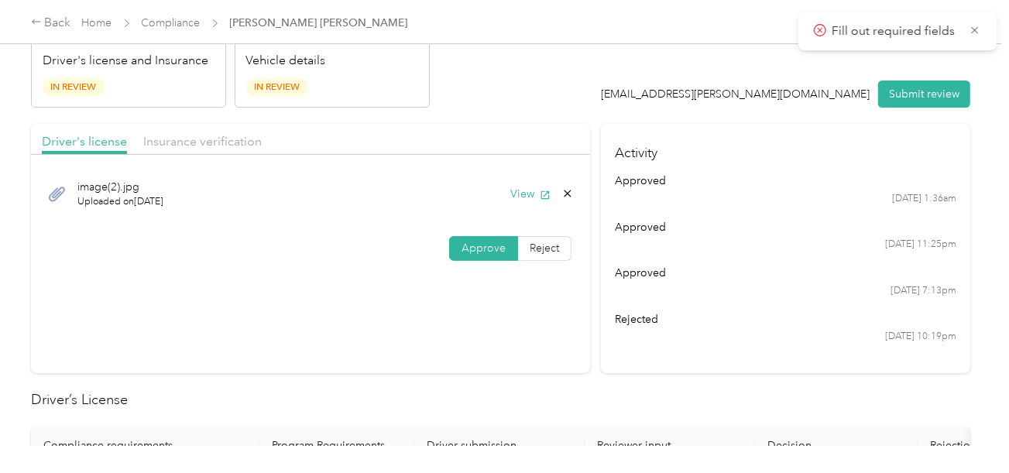
click at [211, 177] on div "image(2).jpg Uploaded on [DATE] View" at bounding box center [310, 194] width 537 height 52
click at [219, 136] on span "Insurance verification" at bounding box center [202, 141] width 118 height 15
drag, startPoint x: 573, startPoint y: 65, endPoint x: 595, endPoint y: 128, distance: 66.4
click at [580, 77] on header "[PERSON_NAME] [PERSON_NAME] [EMAIL_ADDRESS][DOMAIN_NAME] Driver's license and I…" at bounding box center [500, 43] width 939 height 130
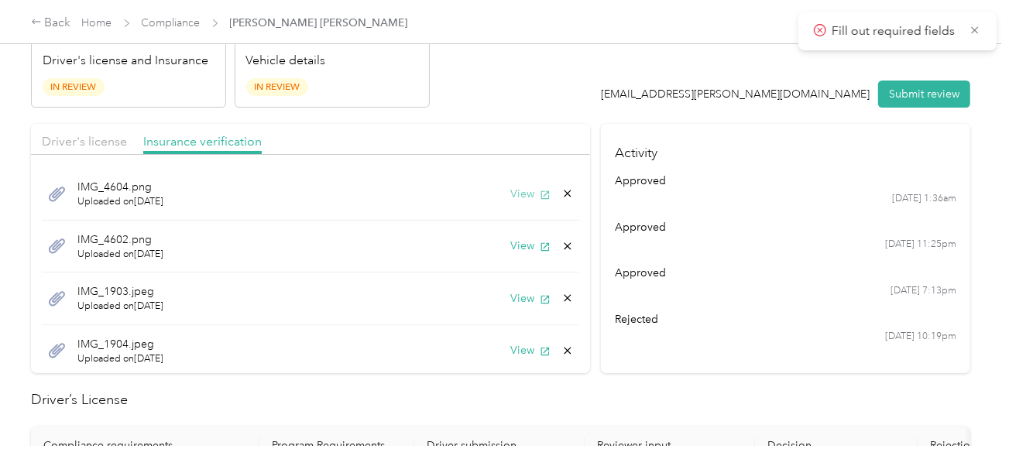
click at [521, 194] on button "View" at bounding box center [530, 194] width 40 height 16
click at [510, 245] on button "View" at bounding box center [530, 246] width 40 height 16
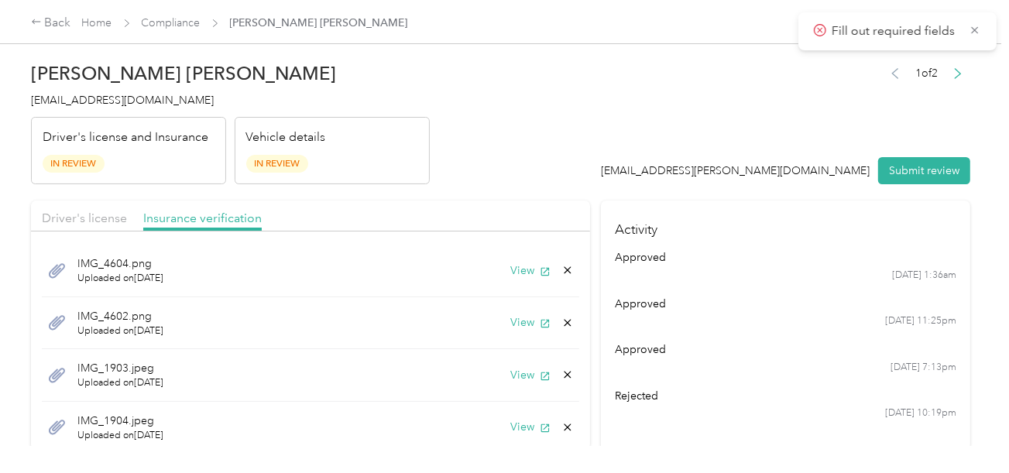
scroll to position [542, 0]
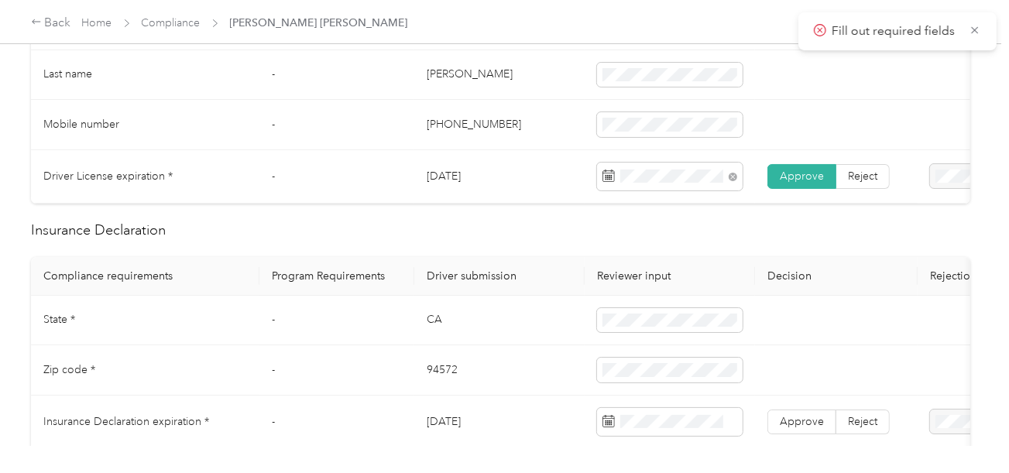
click at [431, 335] on td "CA" at bounding box center [499, 321] width 170 height 50
click at [435, 390] on td "94572" at bounding box center [499, 370] width 170 height 50
click at [437, 390] on td "94572" at bounding box center [499, 370] width 170 height 50
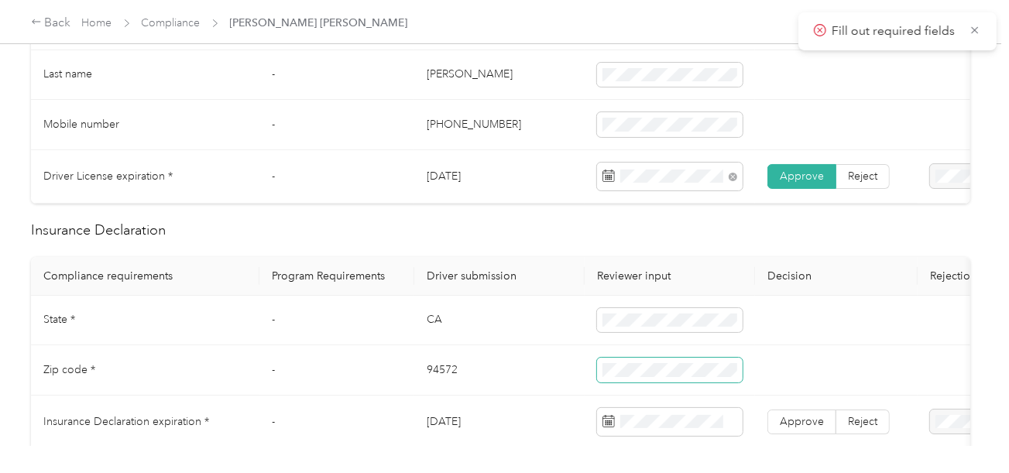
click at [611, 383] on span at bounding box center [670, 370] width 146 height 25
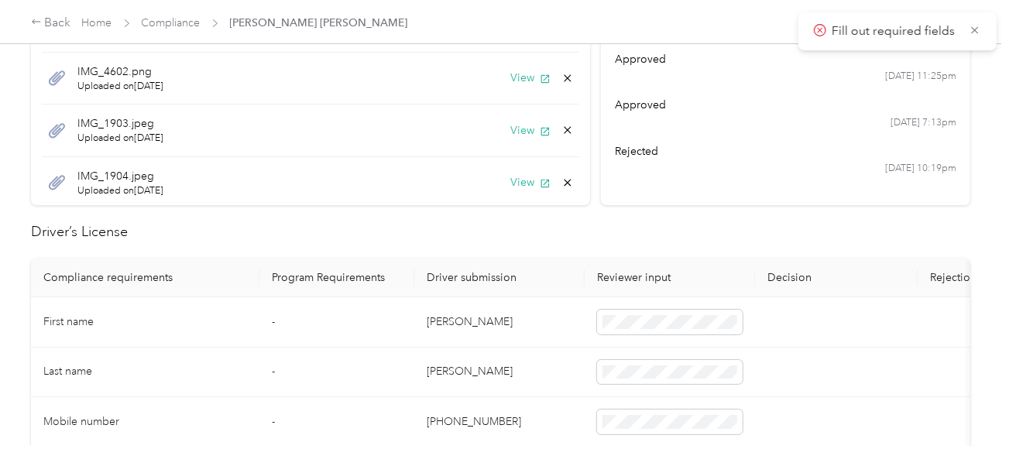
scroll to position [0, 0]
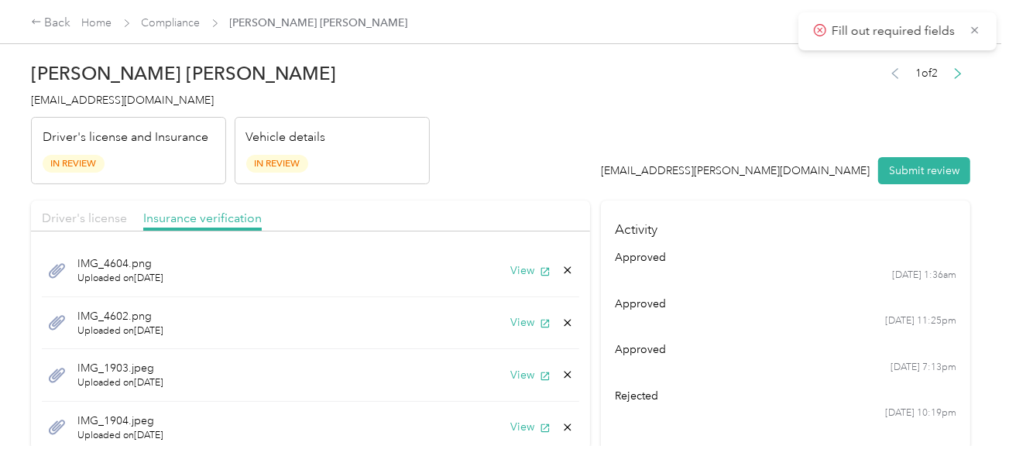
drag, startPoint x: 77, startPoint y: 220, endPoint x: 87, endPoint y: 218, distance: 10.3
click at [81, 219] on span "Driver's license" at bounding box center [84, 218] width 85 height 15
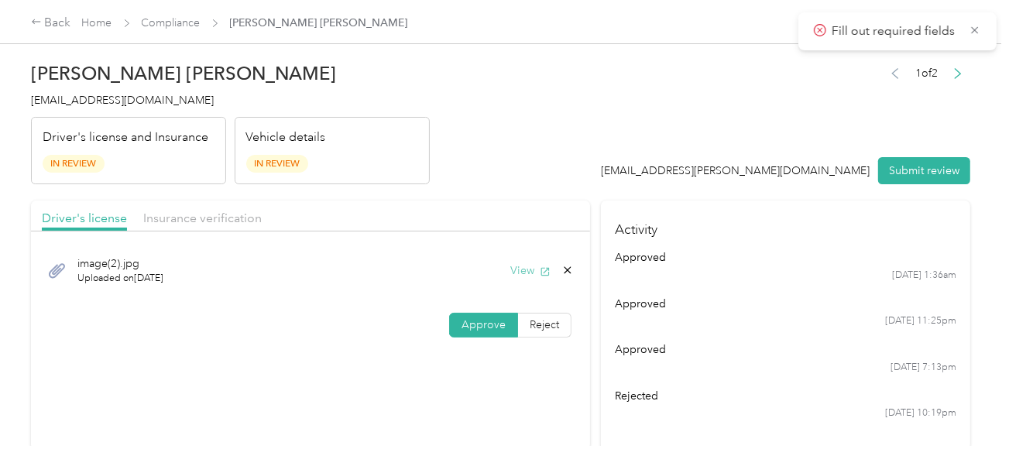
click at [522, 276] on button "View" at bounding box center [530, 271] width 40 height 16
click at [232, 212] on span "Insurance verification" at bounding box center [202, 218] width 118 height 15
click at [496, 150] on header "[PERSON_NAME] [PERSON_NAME] [EMAIL_ADDRESS][DOMAIN_NAME] Driver's license and I…" at bounding box center [500, 119] width 939 height 130
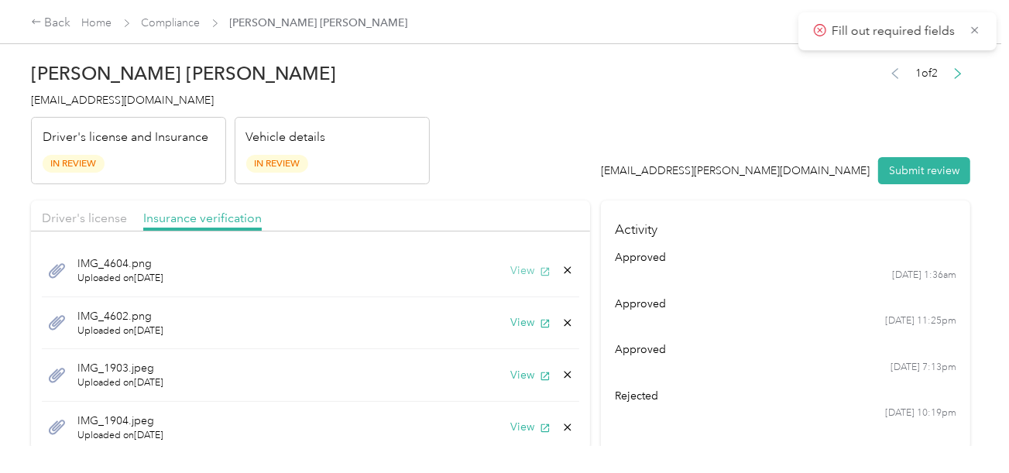
click at [517, 267] on button "View" at bounding box center [530, 271] width 40 height 16
click at [510, 268] on button "View" at bounding box center [530, 271] width 40 height 16
click at [513, 377] on button "View" at bounding box center [530, 375] width 40 height 16
click at [517, 417] on div "IMG_1904.jpeg Uploaded on [DATE] View" at bounding box center [310, 428] width 537 height 53
click at [520, 431] on button "View" at bounding box center [530, 427] width 40 height 16
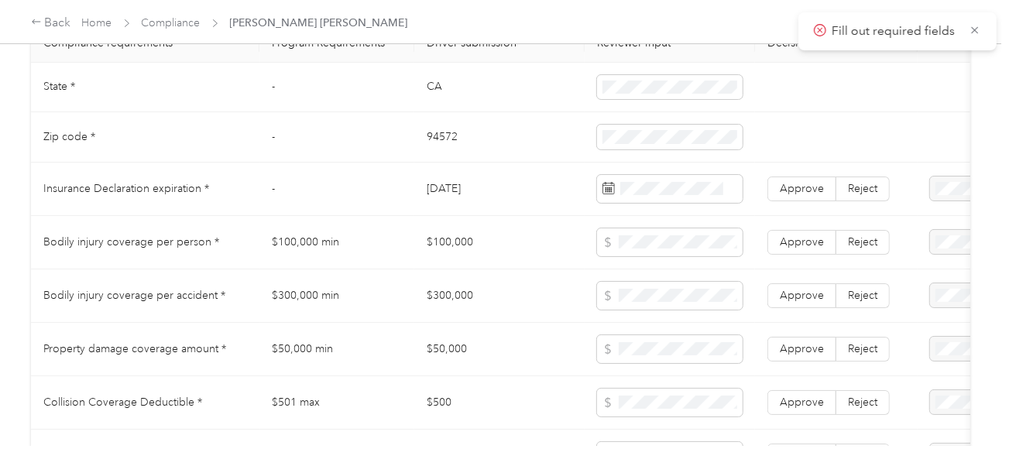
scroll to position [774, 0]
drag, startPoint x: 418, startPoint y: 243, endPoint x: 583, endPoint y: 249, distance: 165.0
click at [530, 240] on td "$100,000" at bounding box center [499, 243] width 170 height 53
drag, startPoint x: 421, startPoint y: 303, endPoint x: 596, endPoint y: 308, distance: 175.1
click at [489, 304] on td "$300,000" at bounding box center [499, 296] width 170 height 53
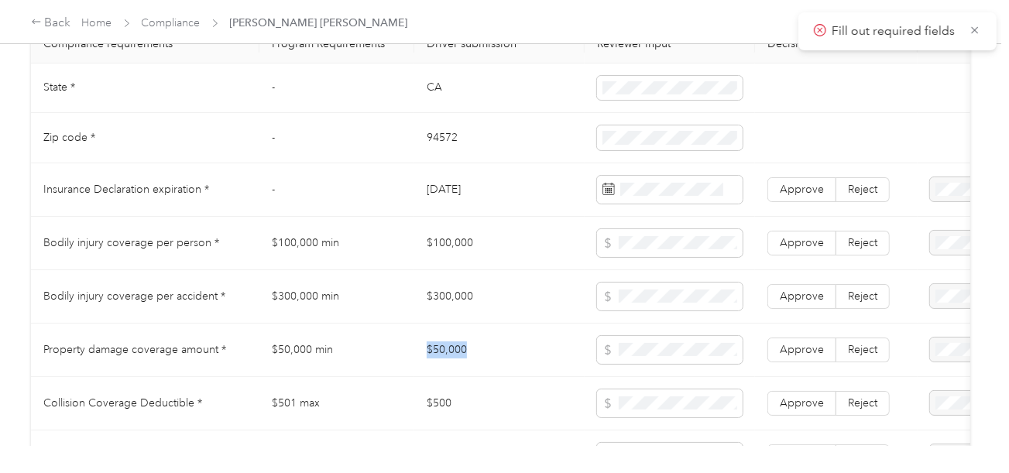
drag, startPoint x: 414, startPoint y: 362, endPoint x: 509, endPoint y: 359, distance: 95.3
click at [486, 361] on td "$50,000" at bounding box center [499, 350] width 170 height 53
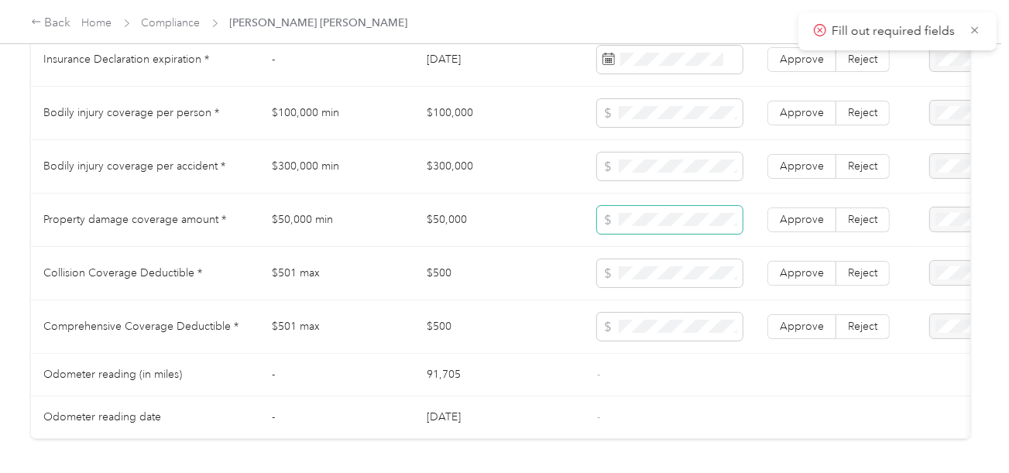
scroll to position [929, 0]
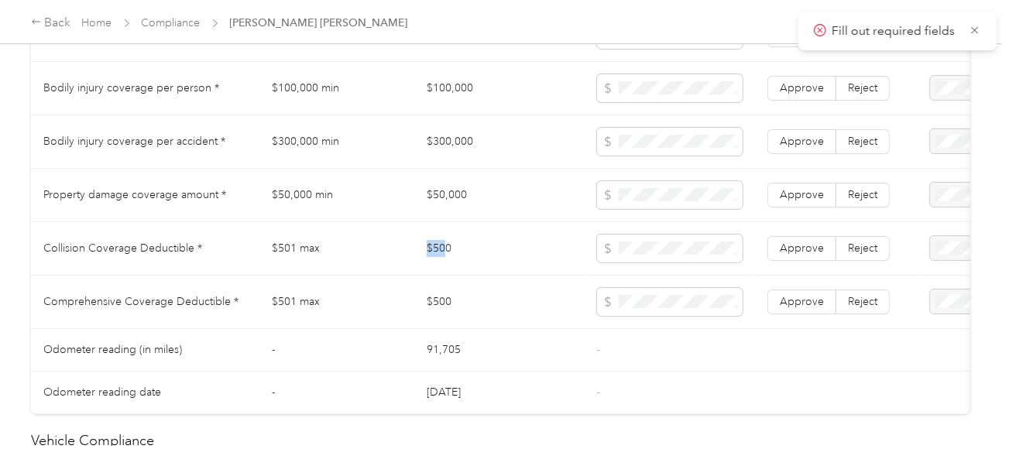
drag, startPoint x: 420, startPoint y: 257, endPoint x: 486, endPoint y: 249, distance: 67.0
click at [448, 250] on td "$500" at bounding box center [499, 248] width 170 height 53
click at [641, 300] on span at bounding box center [670, 302] width 146 height 28
click at [777, 311] on label "Approve" at bounding box center [801, 302] width 69 height 25
click at [793, 255] on span "Approve" at bounding box center [802, 248] width 44 height 13
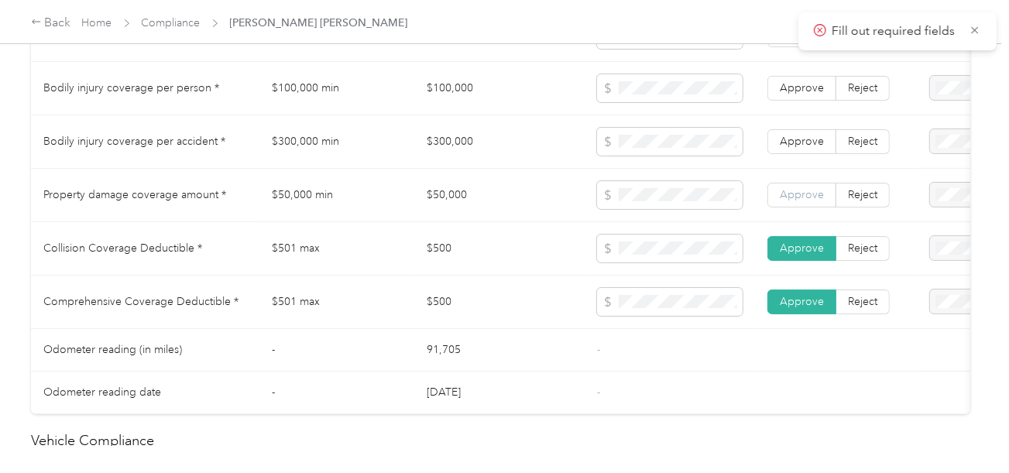
click at [795, 201] on span "Approve" at bounding box center [802, 194] width 44 height 13
click at [805, 141] on label "Approve" at bounding box center [801, 141] width 69 height 25
click at [801, 94] on span "Approve" at bounding box center [802, 87] width 44 height 13
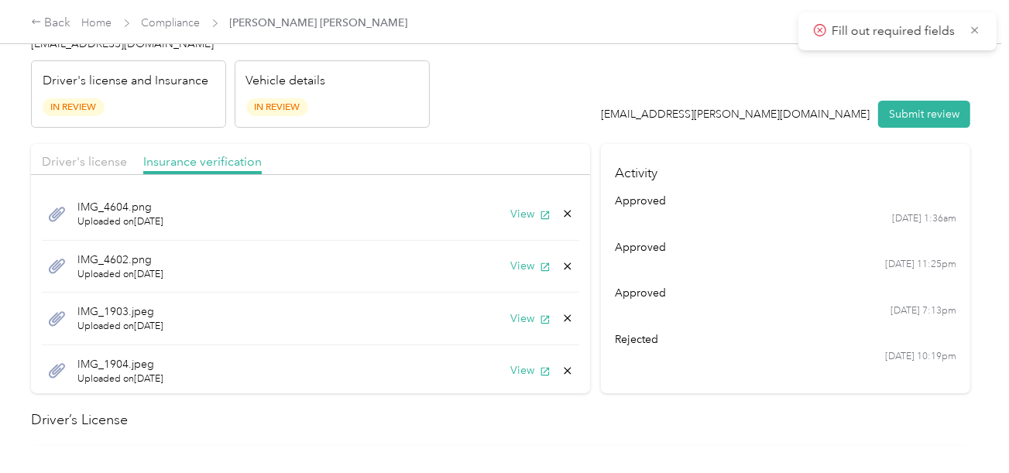
scroll to position [0, 0]
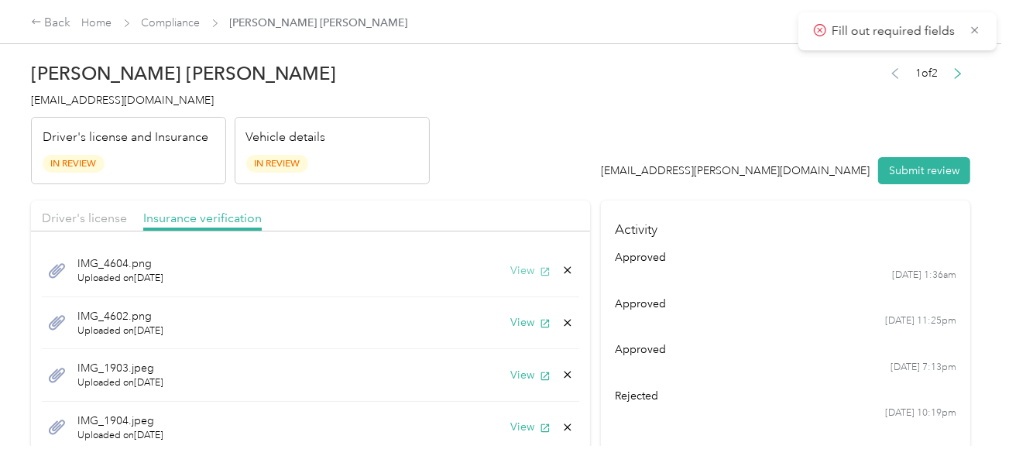
click at [515, 276] on button "View" at bounding box center [530, 271] width 40 height 16
click at [510, 328] on button "View" at bounding box center [530, 322] width 40 height 16
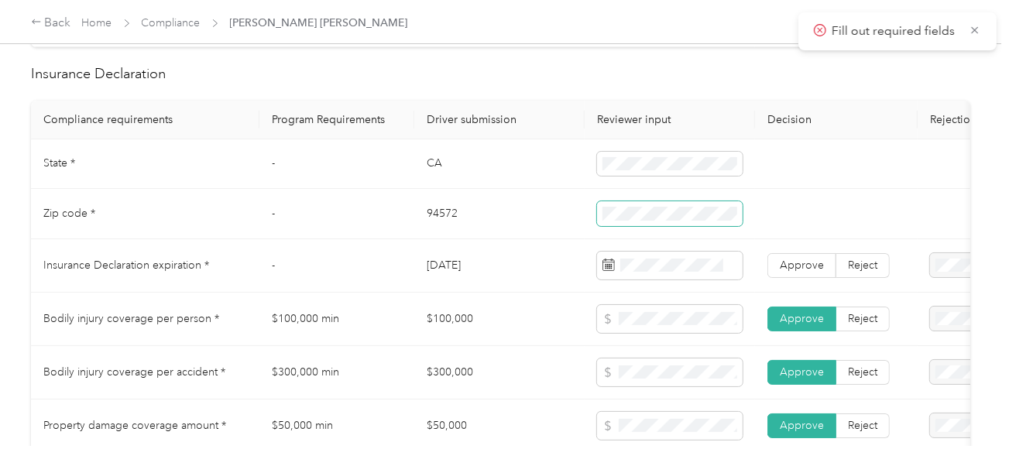
scroll to position [774, 0]
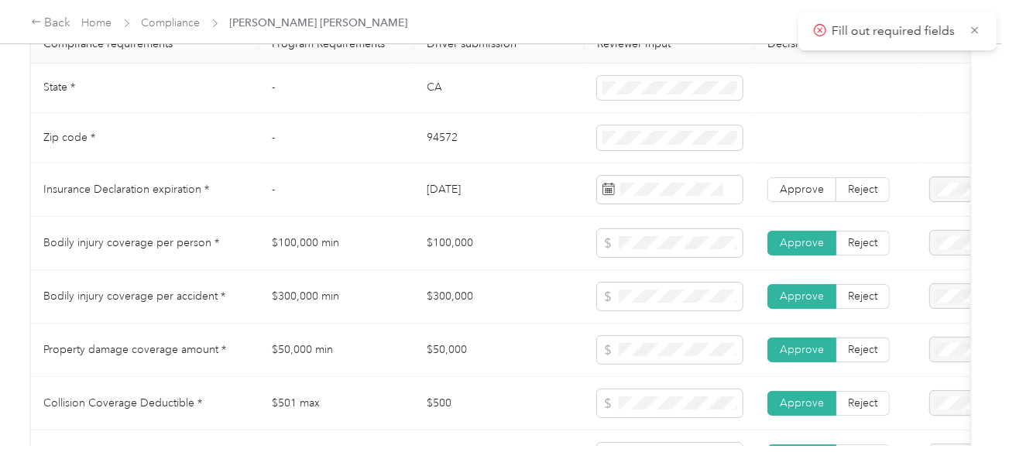
drag, startPoint x: 664, startPoint y: 207, endPoint x: 658, endPoint y: 229, distance: 23.1
click at [664, 204] on span at bounding box center [670, 190] width 146 height 28
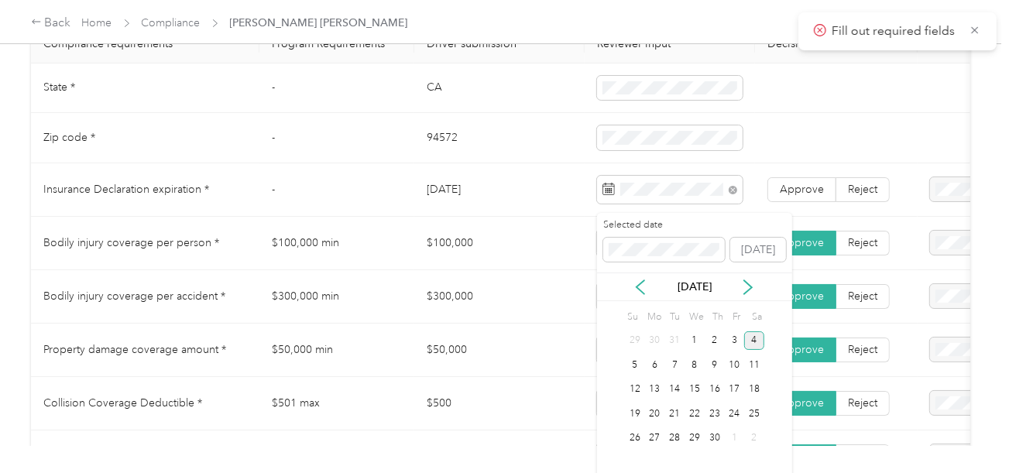
click at [750, 340] on div "4" at bounding box center [754, 340] width 20 height 19
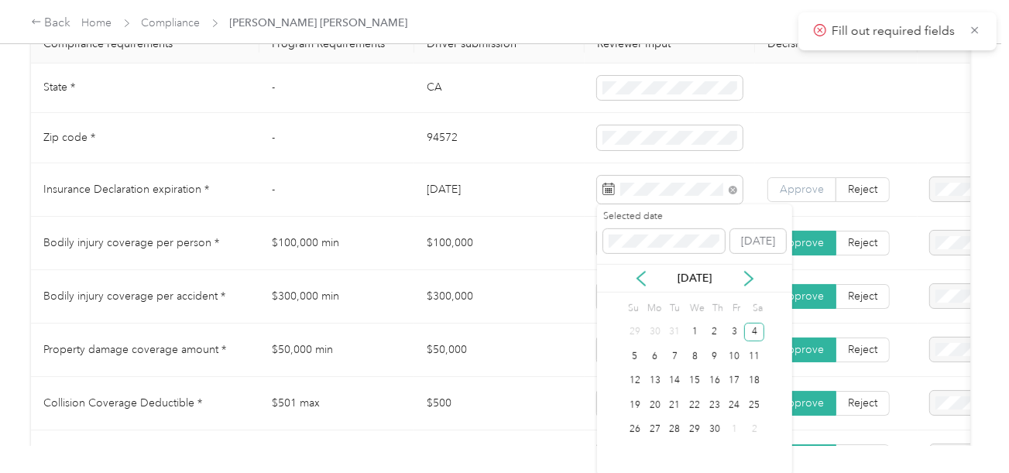
click at [804, 195] on span "Approve" at bounding box center [802, 189] width 44 height 13
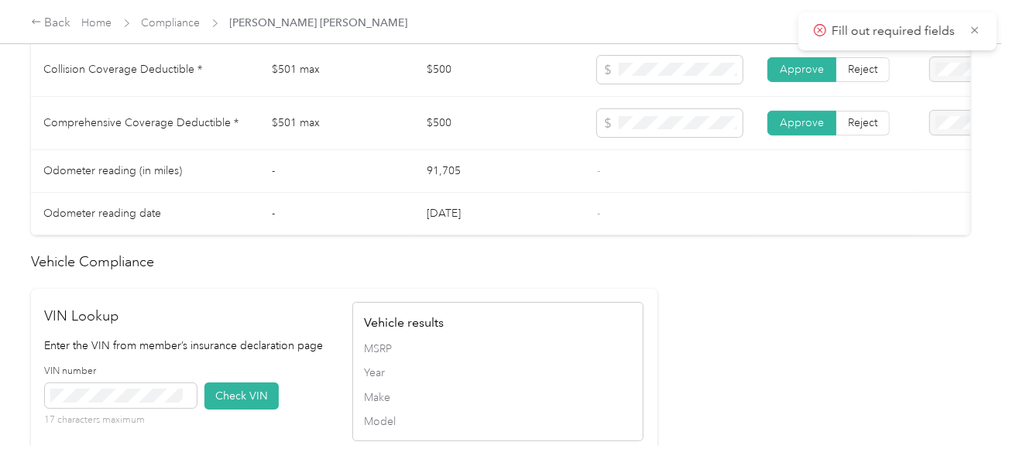
scroll to position [1316, 0]
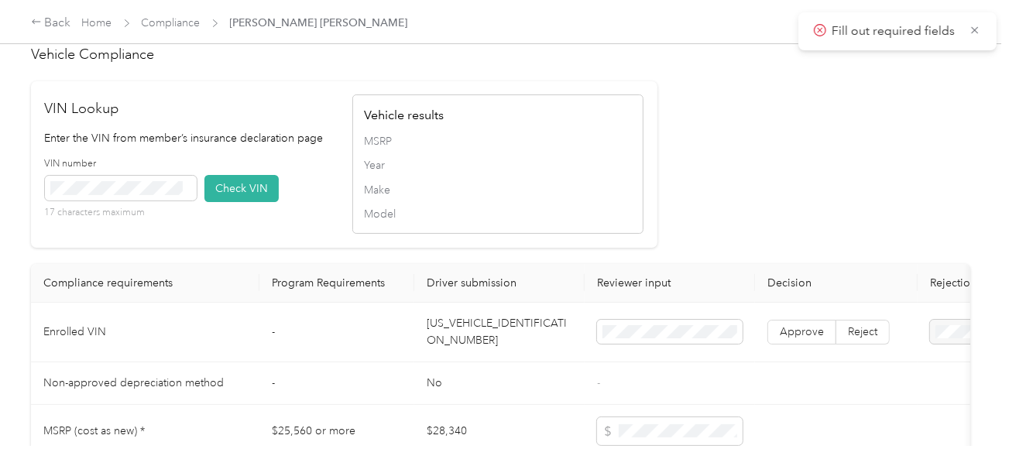
click at [499, 344] on td "[US_VEHICLE_IDENTIFICATION_NUMBER]" at bounding box center [499, 333] width 170 height 60
click at [186, 201] on span at bounding box center [121, 188] width 152 height 25
drag, startPoint x: 239, startPoint y: 203, endPoint x: 705, endPoint y: 218, distance: 466.4
click at [240, 202] on button "Check VIN" at bounding box center [241, 188] width 74 height 27
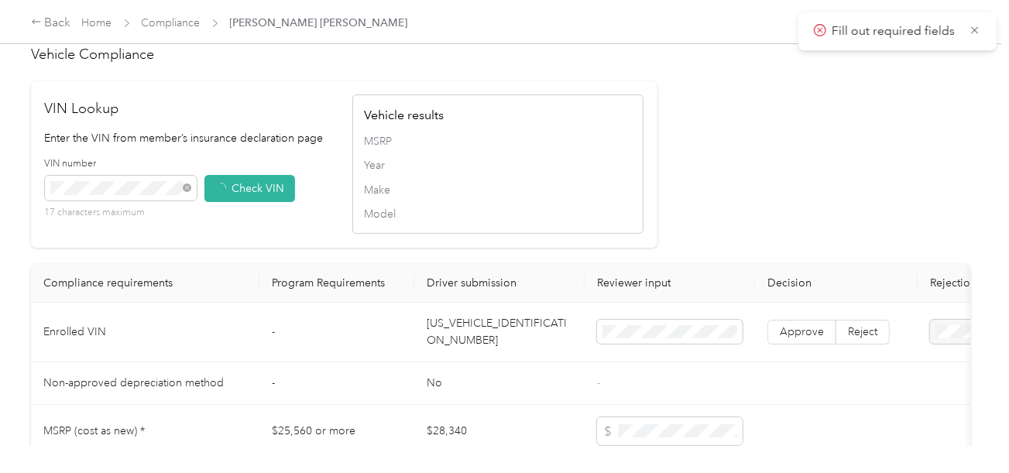
click at [781, 356] on td "Approve Reject" at bounding box center [836, 333] width 163 height 60
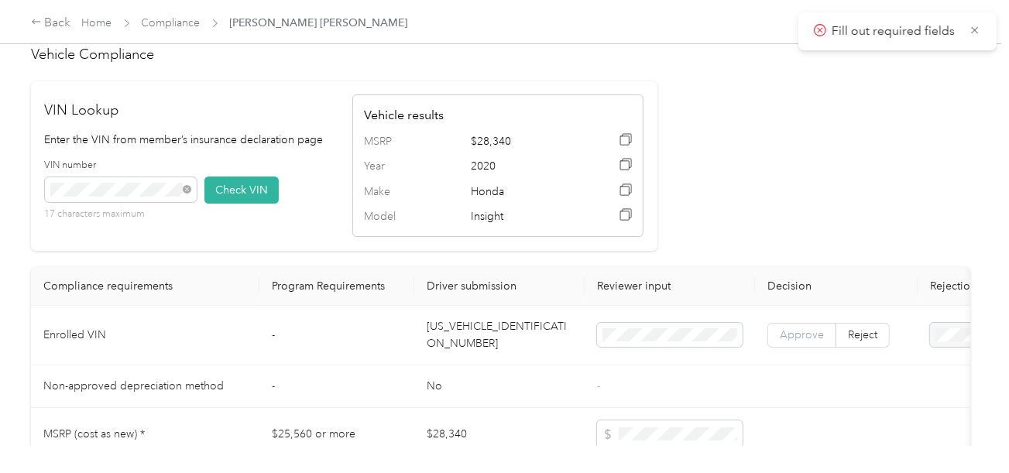
click at [797, 334] on label "Approve" at bounding box center [801, 335] width 69 height 25
click at [793, 338] on span "Approve" at bounding box center [802, 334] width 44 height 13
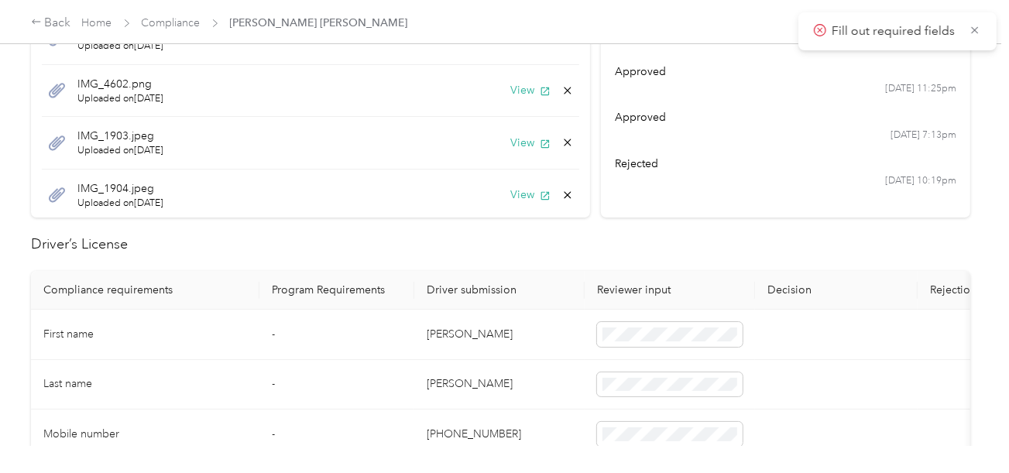
scroll to position [0, 0]
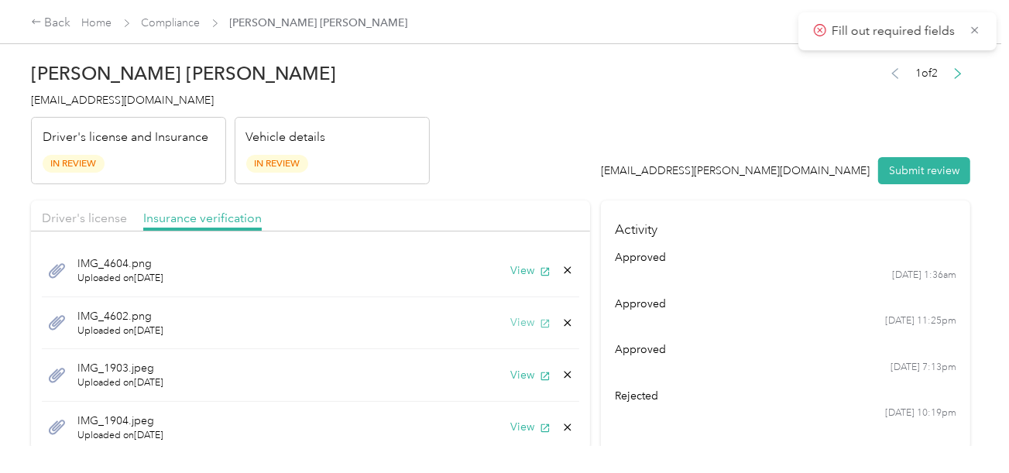
click at [510, 323] on button "View" at bounding box center [530, 322] width 40 height 16
click at [514, 376] on button "View" at bounding box center [530, 375] width 40 height 16
click at [517, 434] on div "IMG_1904.jpeg Uploaded on [DATE] View" at bounding box center [310, 428] width 537 height 53
click at [519, 421] on button "View" at bounding box center [530, 427] width 40 height 16
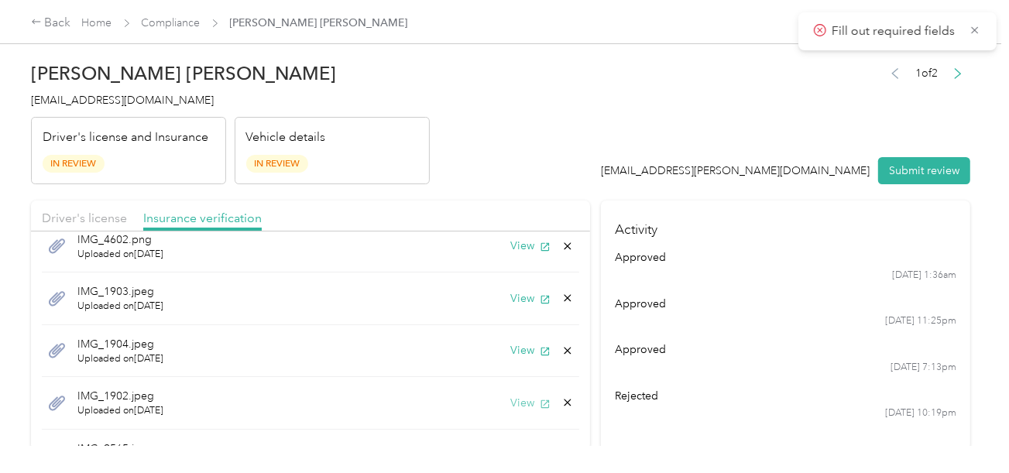
click at [540, 396] on span "button" at bounding box center [545, 402] width 11 height 13
click at [561, 403] on icon at bounding box center [567, 402] width 12 height 12
click at [517, 410] on button "Yes" at bounding box center [515, 411] width 30 height 25
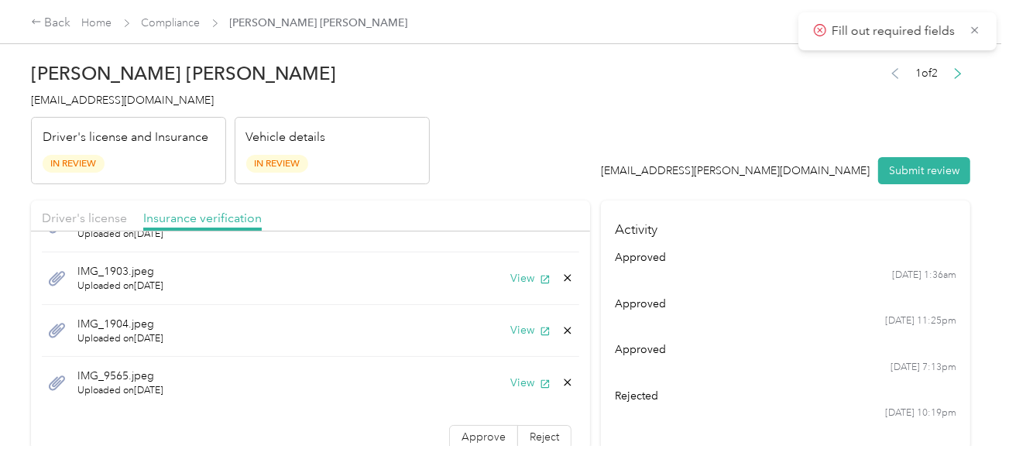
scroll to position [105, 0]
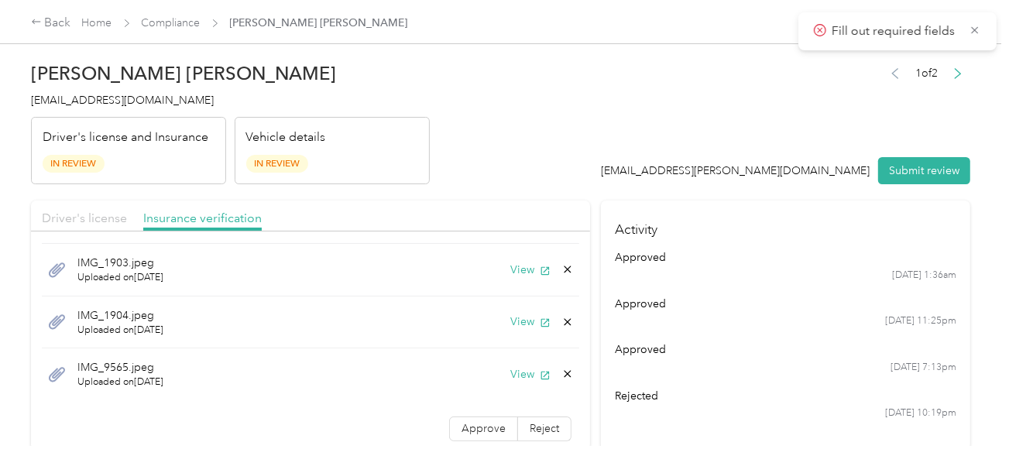
click at [69, 217] on span "Driver's license" at bounding box center [84, 218] width 85 height 15
click at [510, 202] on div "Driver's license Insurance verification" at bounding box center [310, 216] width 559 height 31
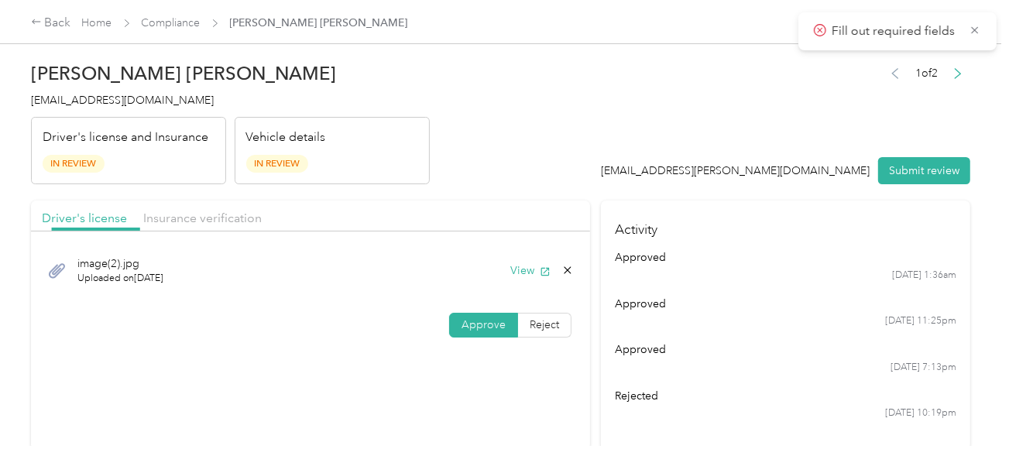
scroll to position [0, 0]
click at [905, 173] on button "Submit review" at bounding box center [924, 170] width 92 height 27
click at [107, 106] on span "[EMAIL_ADDRESS][DOMAIN_NAME]" at bounding box center [122, 100] width 183 height 13
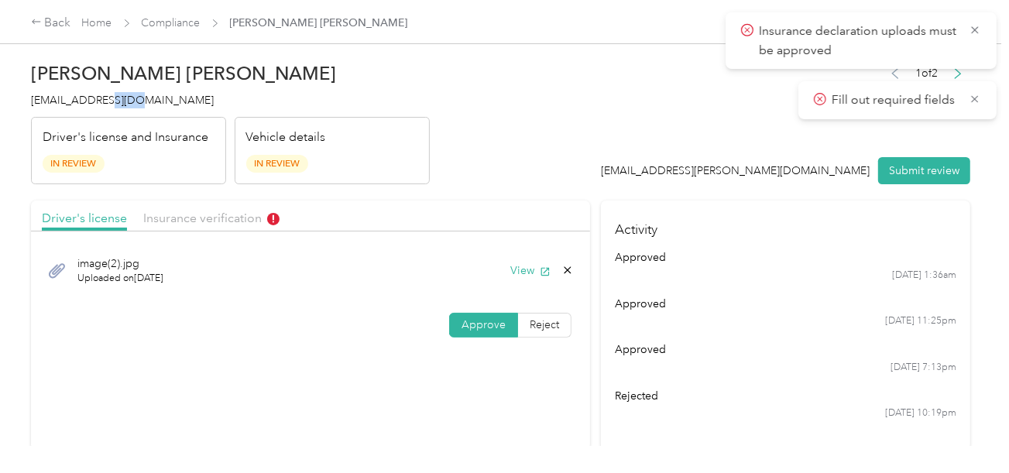
click at [107, 106] on span "[EMAIL_ADDRESS][DOMAIN_NAME]" at bounding box center [122, 100] width 183 height 13
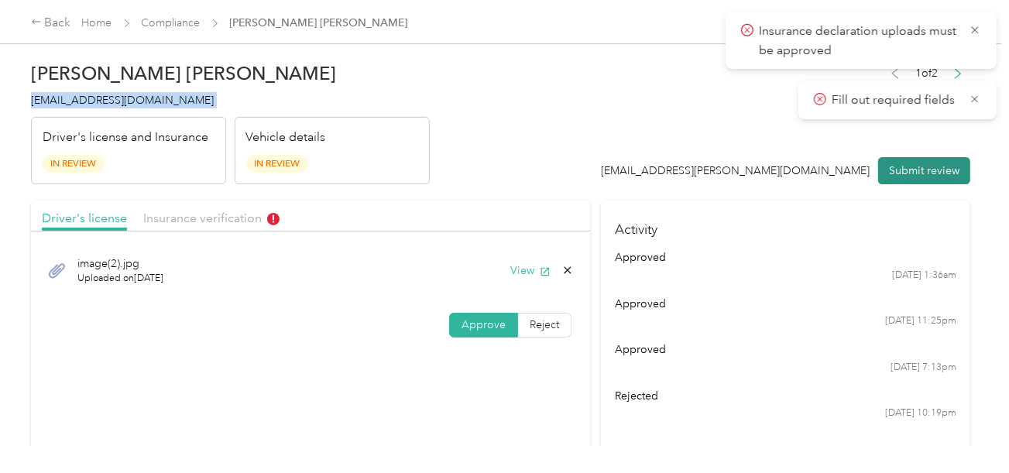
click at [901, 177] on button "Submit review" at bounding box center [924, 170] width 92 height 27
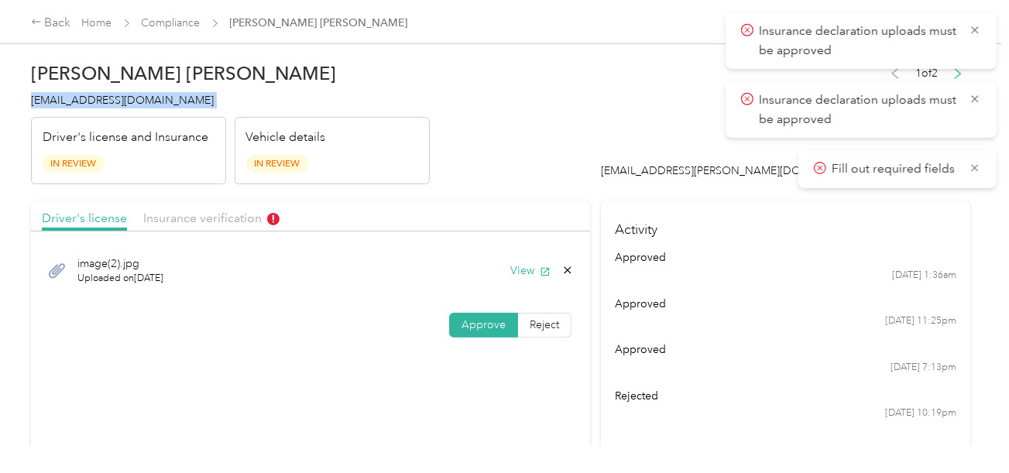
click at [130, 110] on div "[PERSON_NAME] [PERSON_NAME] [EMAIL_ADDRESS][DOMAIN_NAME] Driver's license and I…" at bounding box center [230, 119] width 399 height 130
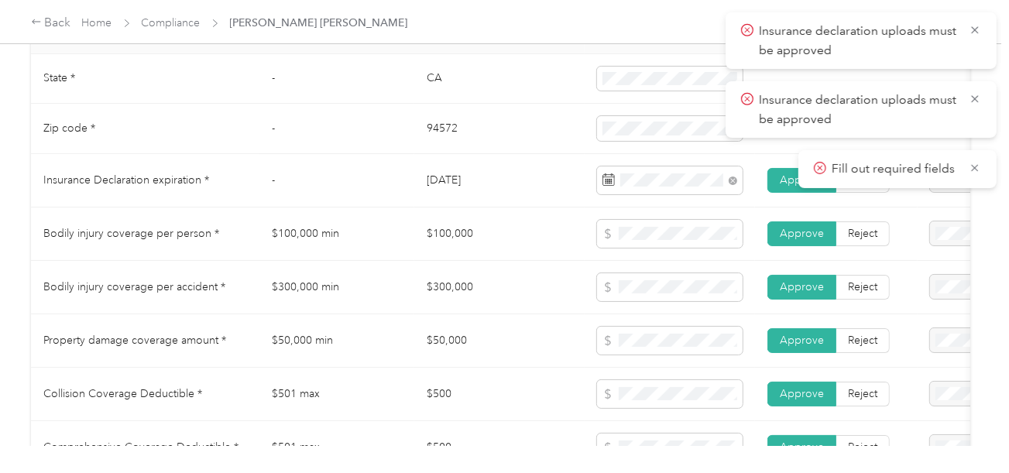
scroll to position [774, 0]
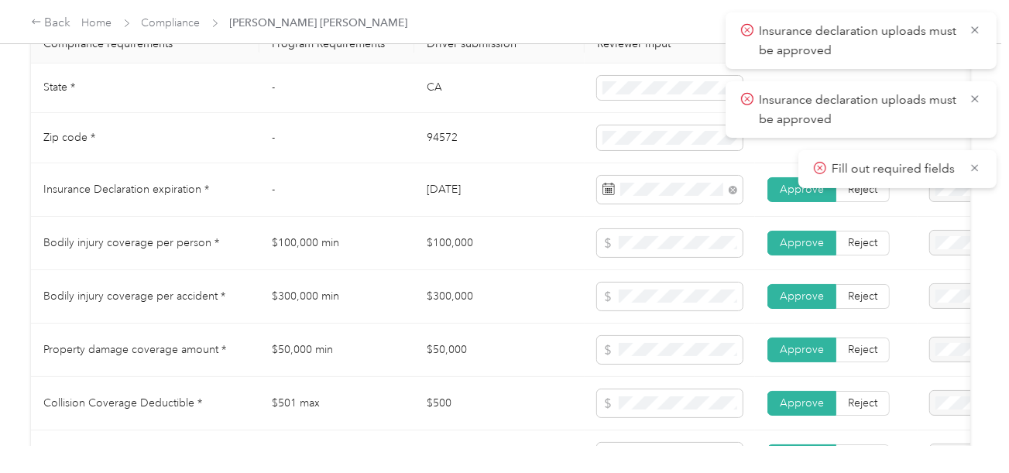
click at [439, 150] on td "94572" at bounding box center [499, 138] width 170 height 50
click at [536, 143] on tr "Zip code * - 94572" at bounding box center [577, 138] width 1092 height 50
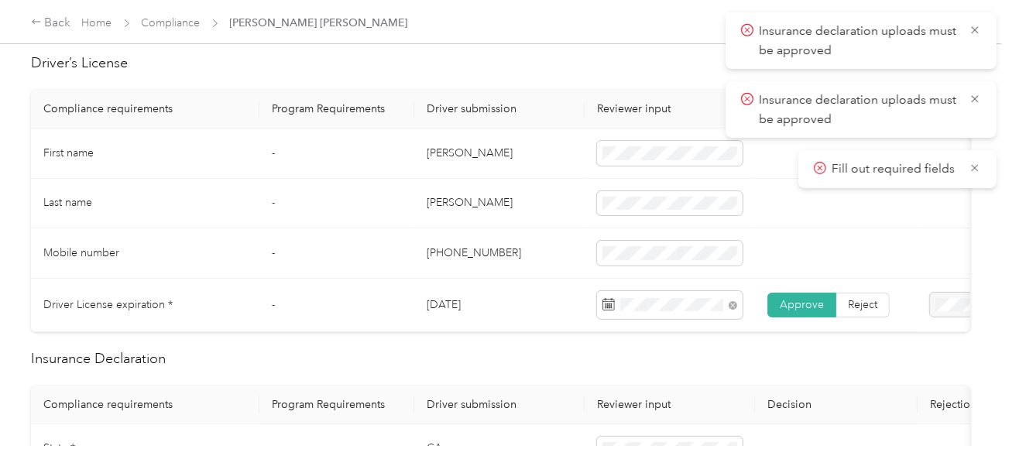
scroll to position [155, 0]
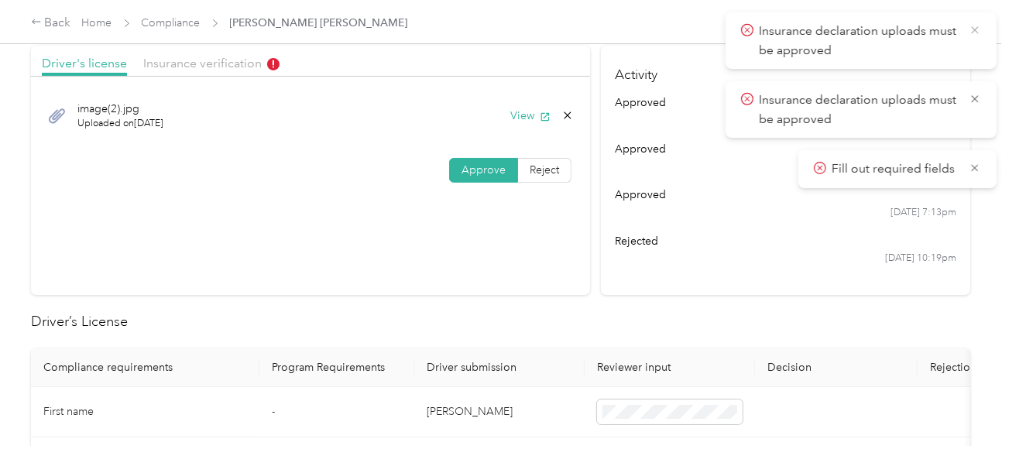
click at [973, 26] on icon at bounding box center [975, 30] width 12 height 14
click at [973, 26] on div "Insurance declaration uploads must be approved" at bounding box center [861, 40] width 271 height 57
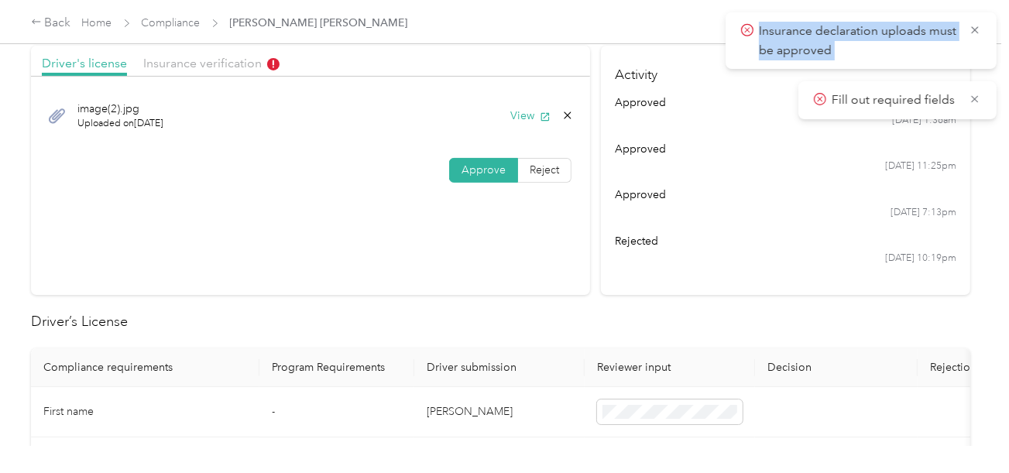
click at [973, 26] on icon at bounding box center [975, 30] width 12 height 14
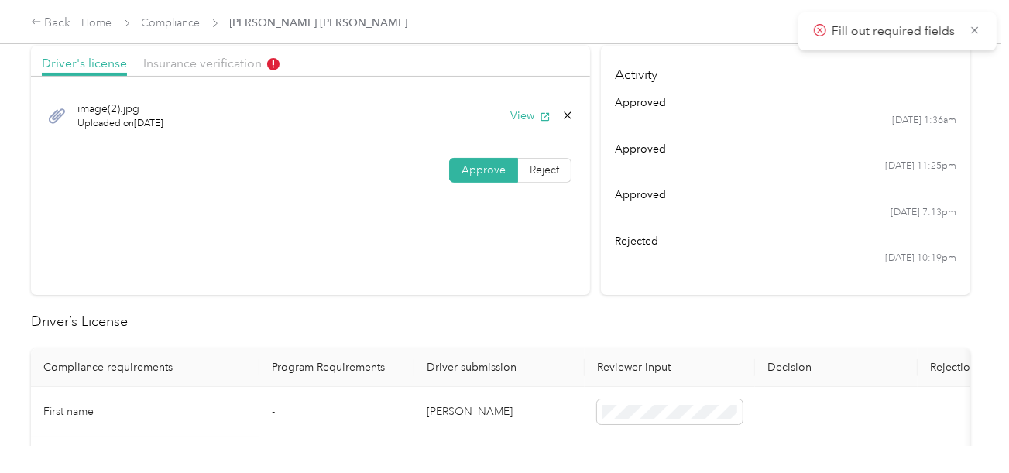
click at [973, 26] on div "Insurance declaration uploads must be approved Insurance declaration uploads mu…" at bounding box center [504, 236] width 984 height 448
click at [973, 26] on icon at bounding box center [975, 30] width 12 height 14
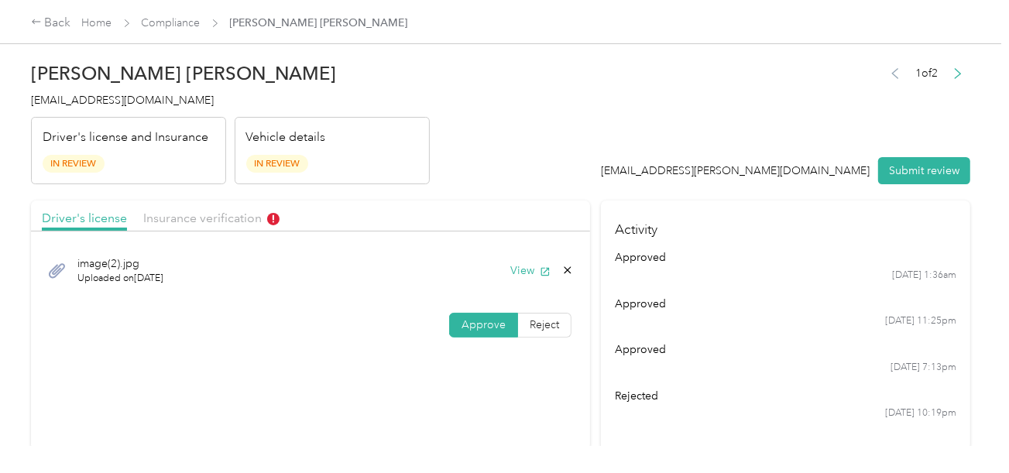
click at [832, 73] on div "1 of 2 [EMAIL_ADDRESS][PERSON_NAME][DOMAIN_NAME] Submit review" at bounding box center [786, 124] width 369 height 122
drag, startPoint x: 815, startPoint y: 108, endPoint x: 424, endPoint y: 143, distance: 392.6
click at [798, 125] on div "1 of 2 [EMAIL_ADDRESS][PERSON_NAME][DOMAIN_NAME] Submit review" at bounding box center [786, 124] width 369 height 122
click at [166, 22] on link "Compliance" at bounding box center [171, 22] width 59 height 13
drag, startPoint x: 145, startPoint y: 34, endPoint x: 138, endPoint y: 52, distance: 19.1
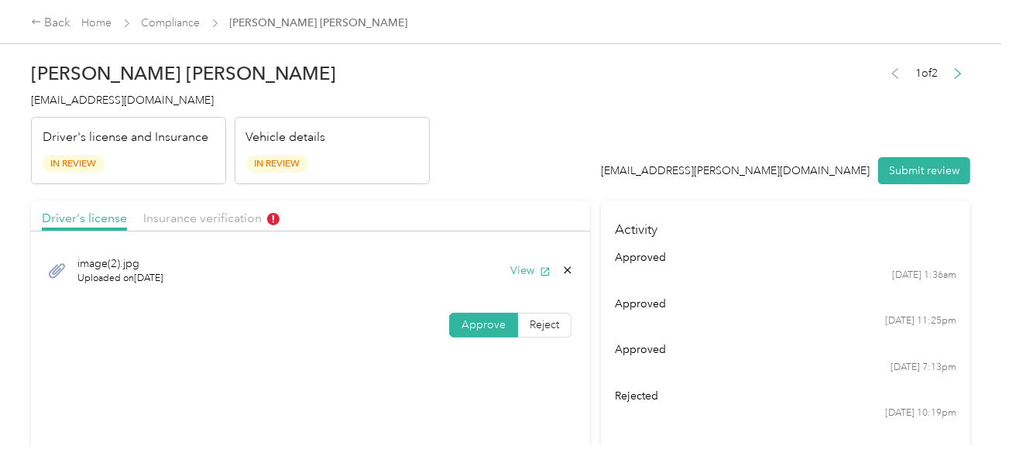
click at [143, 38] on div at bounding box center [504, 236] width 1009 height 473
drag, startPoint x: 558, startPoint y: 138, endPoint x: 575, endPoint y: 141, distance: 17.3
click at [559, 138] on header "[PERSON_NAME] [PERSON_NAME] [EMAIL_ADDRESS][DOMAIN_NAME] Driver's license and I…" at bounding box center [500, 119] width 939 height 130
click at [912, 175] on button "Submit review" at bounding box center [924, 170] width 92 height 27
drag, startPoint x: 178, startPoint y: 222, endPoint x: 314, endPoint y: 186, distance: 141.1
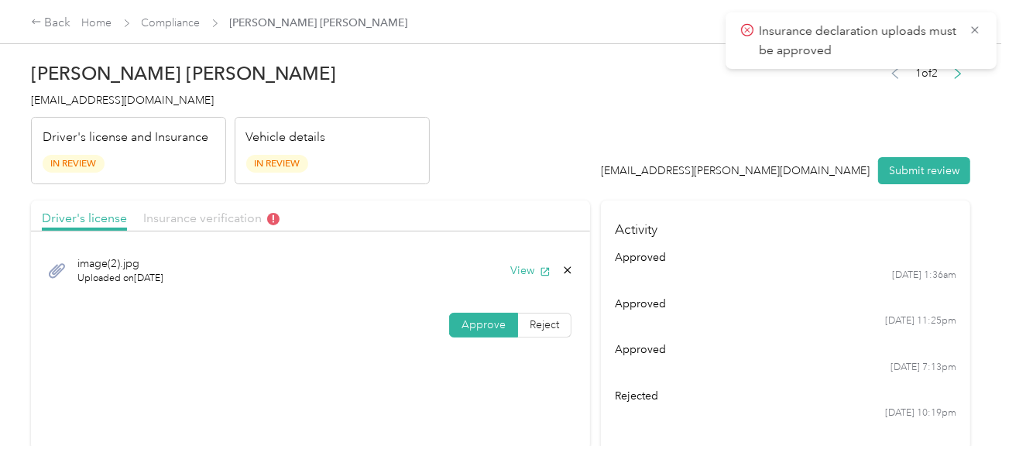
click at [179, 222] on span "Insurance verification" at bounding box center [211, 218] width 136 height 15
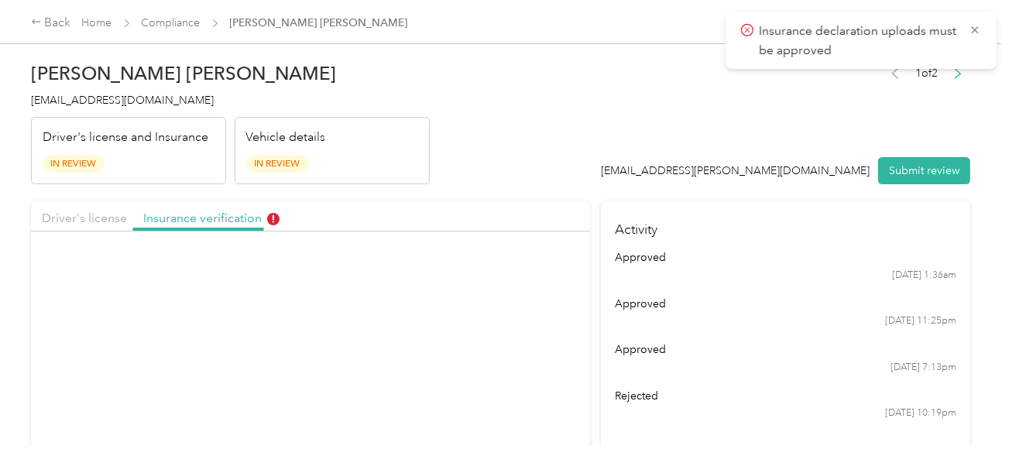
click at [506, 148] on header "[PERSON_NAME] [PERSON_NAME] [EMAIL_ADDRESS][DOMAIN_NAME] Driver's license and I…" at bounding box center [500, 119] width 939 height 130
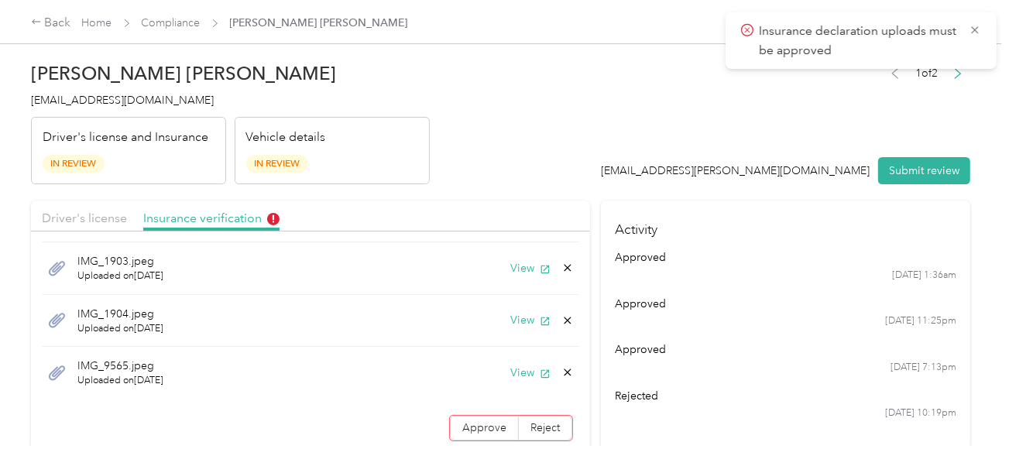
click at [489, 421] on span "Approve" at bounding box center [484, 427] width 44 height 13
click at [561, 374] on icon at bounding box center [567, 374] width 12 height 12
click at [509, 382] on button "Yes" at bounding box center [515, 383] width 30 height 25
drag, startPoint x: 592, startPoint y: 192, endPoint x: 795, endPoint y: 182, distance: 203.9
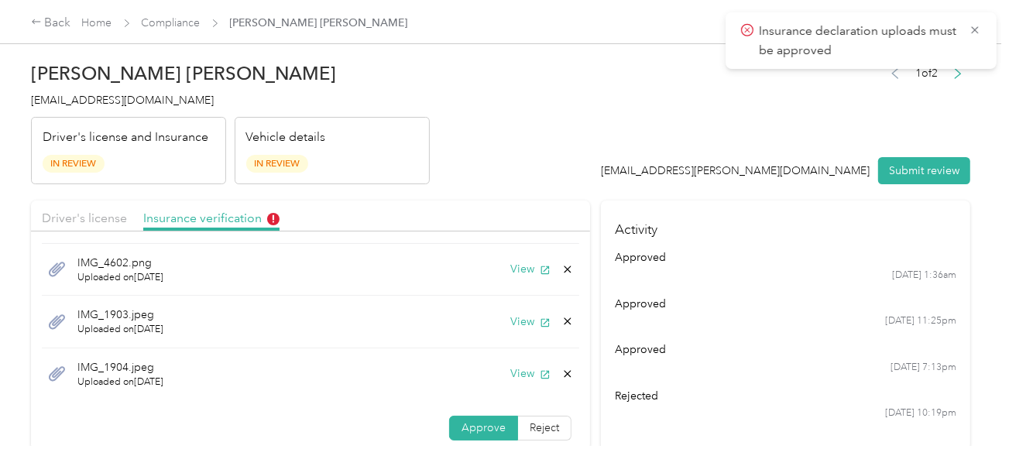
click at [924, 155] on div "1 of 2 [EMAIL_ADDRESS][PERSON_NAME][DOMAIN_NAME] Submit review" at bounding box center [786, 124] width 369 height 122
click at [895, 164] on button "Submit review" at bounding box center [924, 170] width 92 height 27
drag, startPoint x: 634, startPoint y: 129, endPoint x: 455, endPoint y: 128, distance: 178.9
click at [626, 128] on header "[PERSON_NAME] [PERSON_NAME] [EMAIL_ADDRESS][DOMAIN_NAME] Driver's license and I…" at bounding box center [500, 119] width 939 height 130
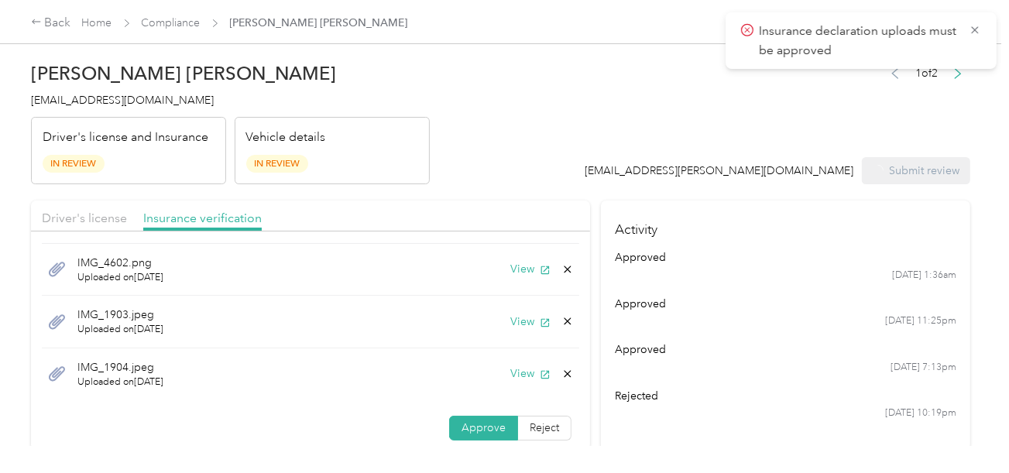
click at [107, 106] on h4 "[EMAIL_ADDRESS][DOMAIN_NAME]" at bounding box center [230, 100] width 399 height 16
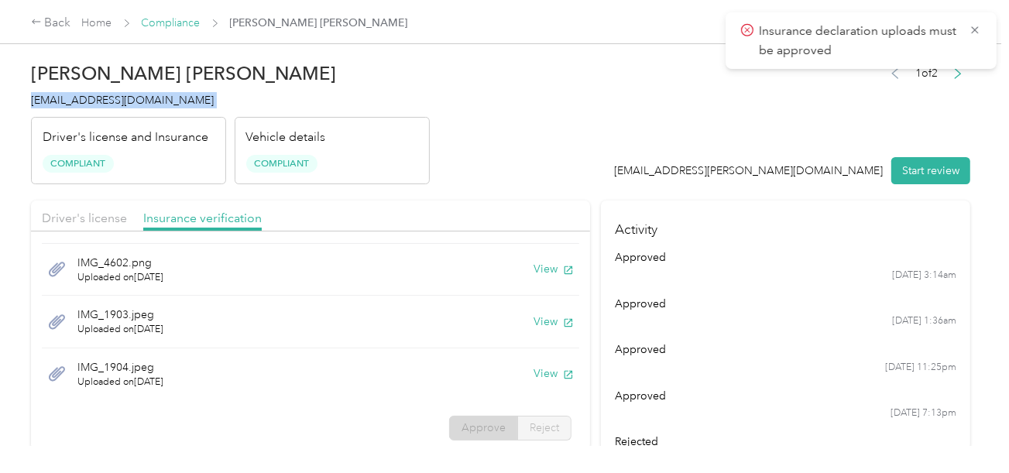
click at [187, 21] on link "Compliance" at bounding box center [171, 22] width 59 height 13
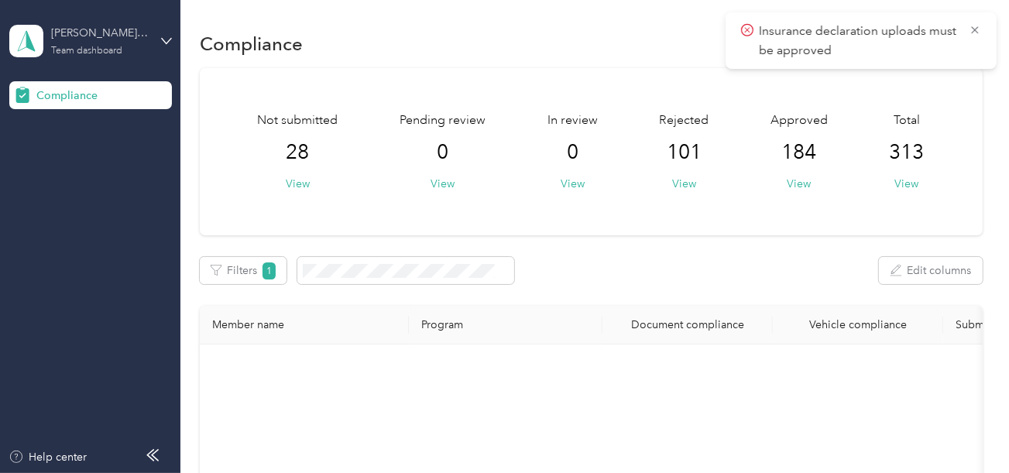
click at [145, 38] on div "[PERSON_NAME] Sales" at bounding box center [99, 33] width 97 height 16
click at [100, 156] on div "Log out" at bounding box center [216, 162] width 392 height 27
